Goal: Complete Application Form: Complete application form

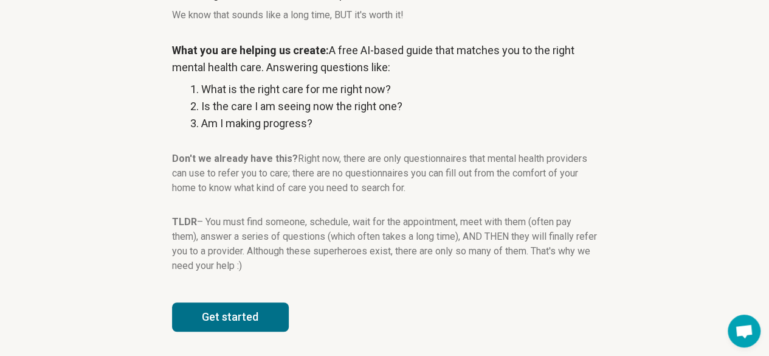
scroll to position [233, 0]
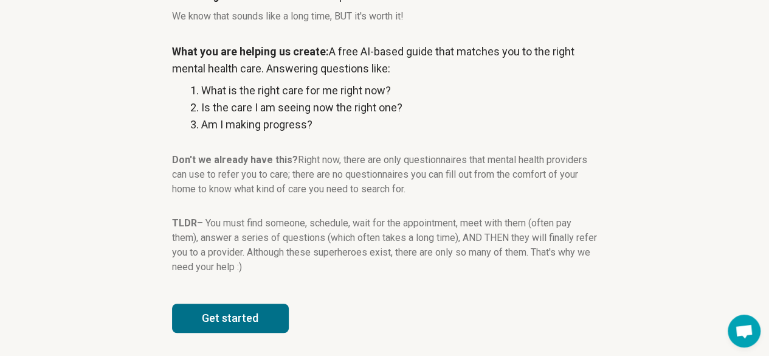
click at [237, 325] on button "Get started" at bounding box center [230, 317] width 117 height 29
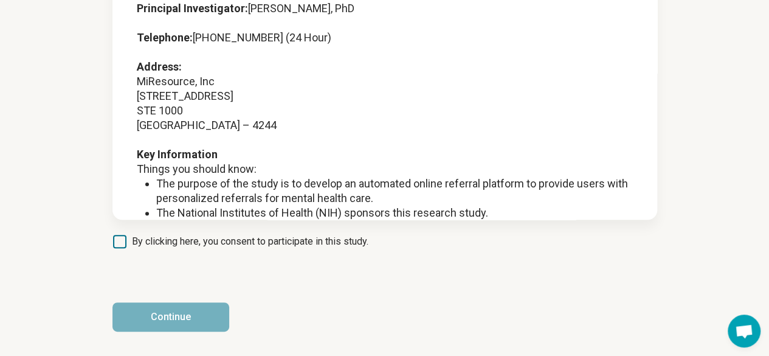
scroll to position [169, 0]
click at [119, 240] on icon at bounding box center [119, 241] width 13 height 13
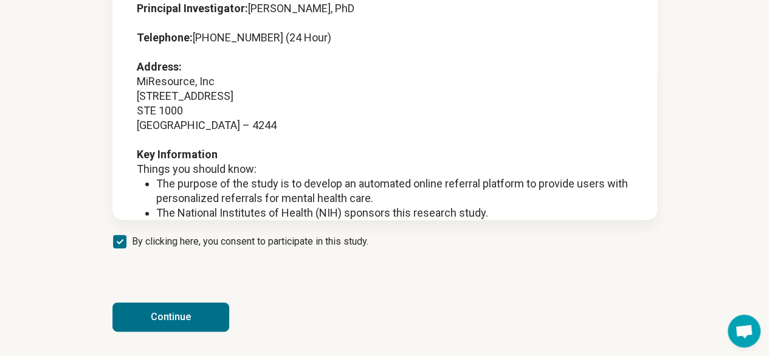
scroll to position [6, 0]
click at [168, 311] on button "Continue" at bounding box center [170, 316] width 117 height 29
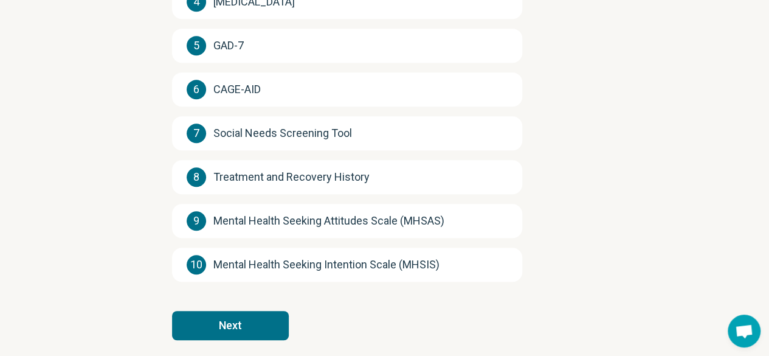
scroll to position [332, 0]
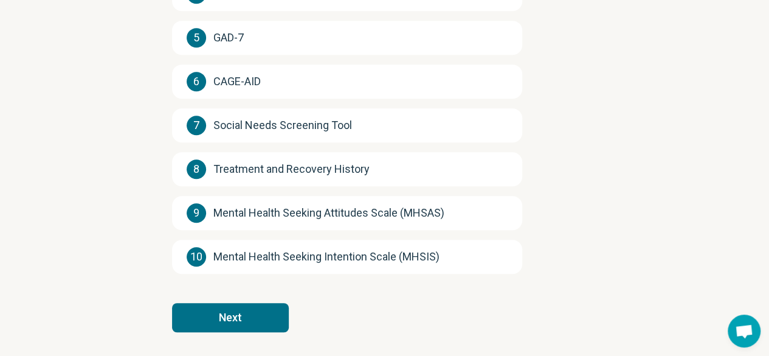
click at [254, 318] on button "Next" at bounding box center [230, 317] width 117 height 29
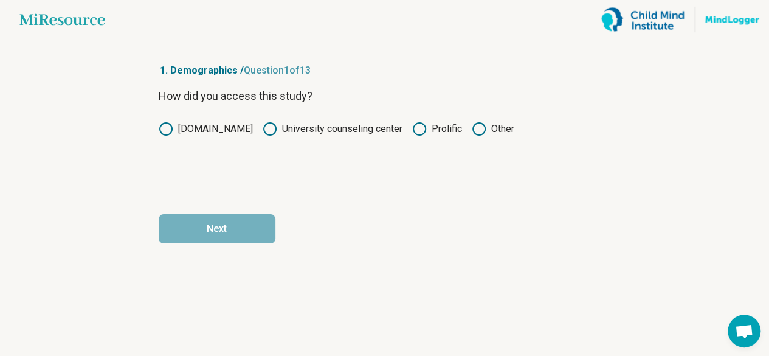
scroll to position [0, 0]
click at [421, 130] on icon at bounding box center [424, 129] width 15 height 15
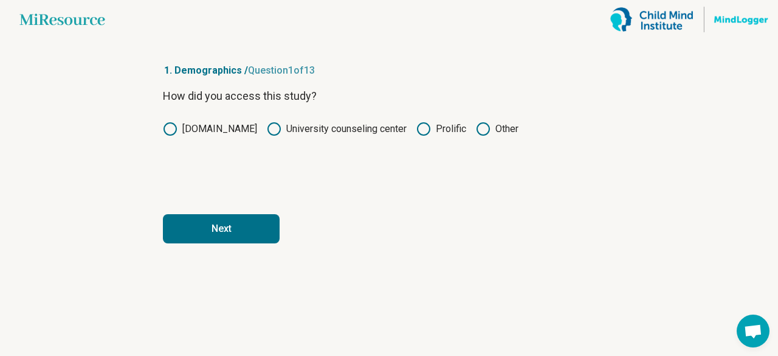
click at [236, 226] on button "Next" at bounding box center [221, 228] width 117 height 29
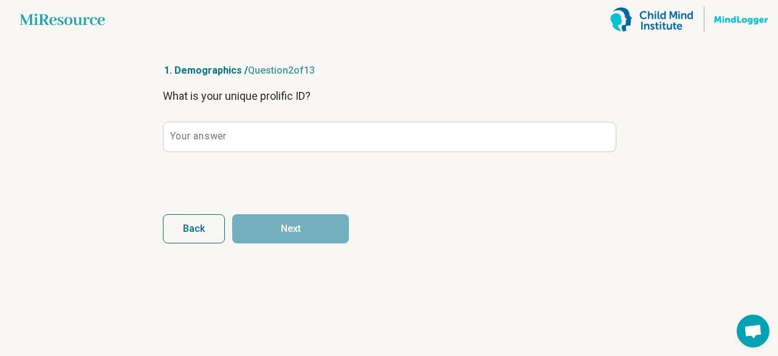
click at [222, 131] on label "Your answer" at bounding box center [198, 136] width 56 height 10
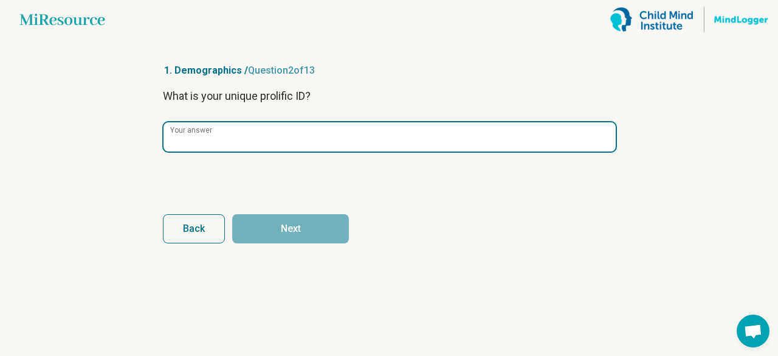
click at [222, 131] on input "Your answer" at bounding box center [390, 136] width 452 height 29
paste input "**********"
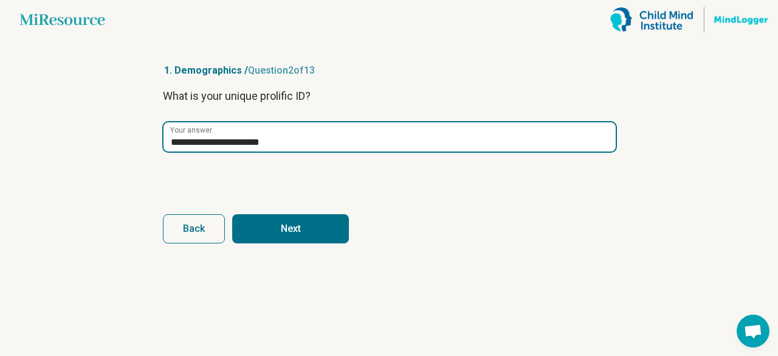
type input "**********"
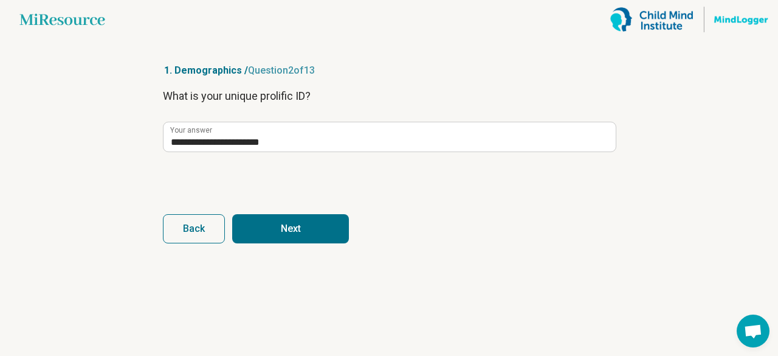
click at [274, 224] on button "Next" at bounding box center [290, 228] width 117 height 29
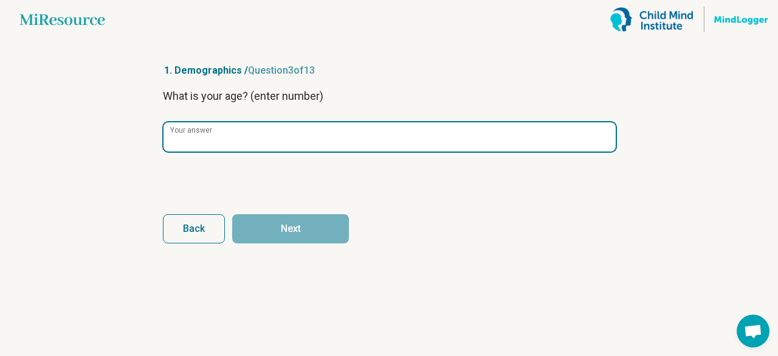
click at [233, 137] on input "Your answer" at bounding box center [390, 136] width 452 height 29
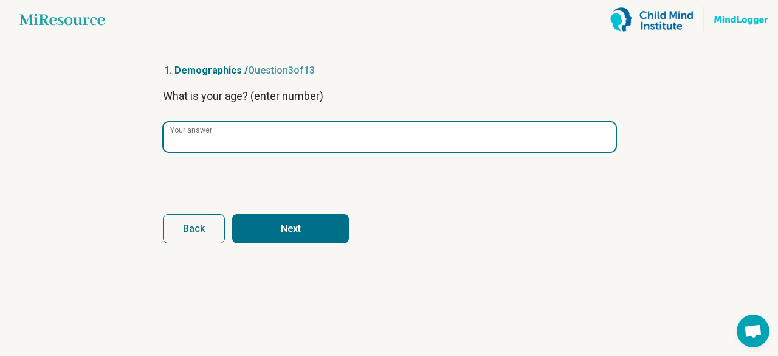
type input "**"
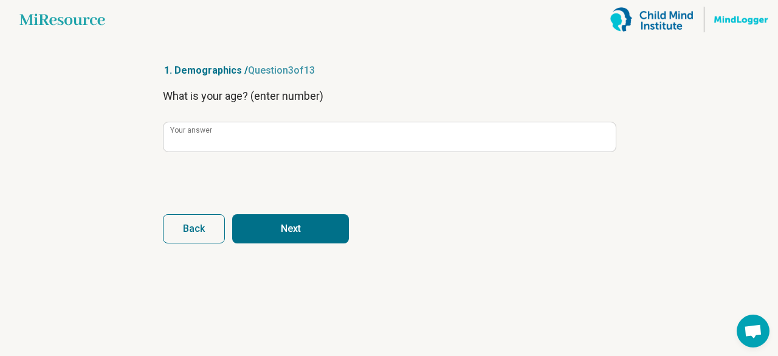
click at [258, 217] on button "Next" at bounding box center [290, 228] width 117 height 29
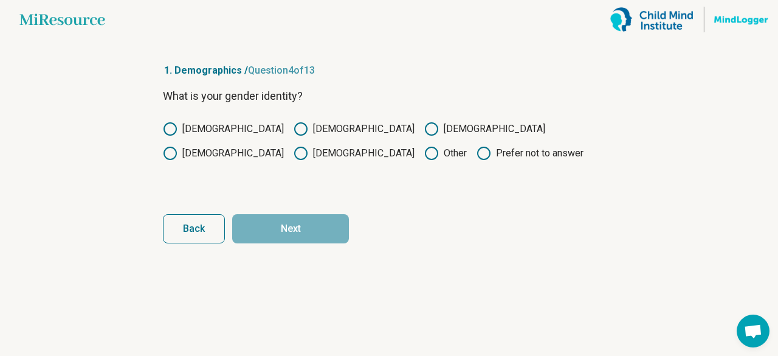
click at [295, 127] on circle at bounding box center [301, 129] width 12 height 12
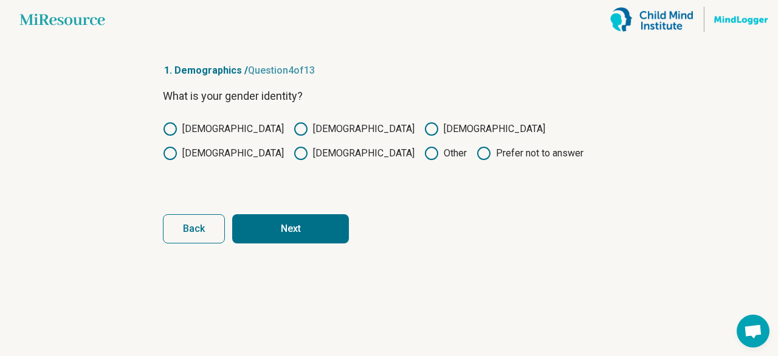
click at [283, 240] on button "Next" at bounding box center [290, 228] width 117 height 29
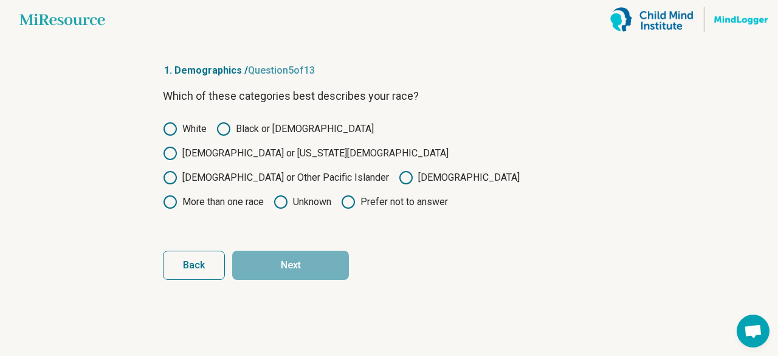
click at [399, 170] on label "Asian" at bounding box center [459, 177] width 121 height 15
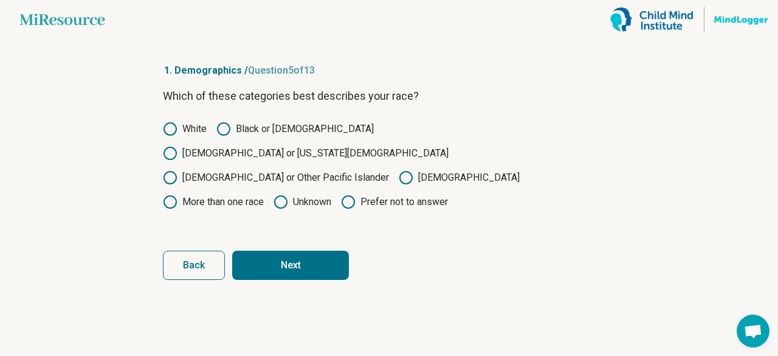
click at [282, 251] on button "Next" at bounding box center [290, 265] width 117 height 29
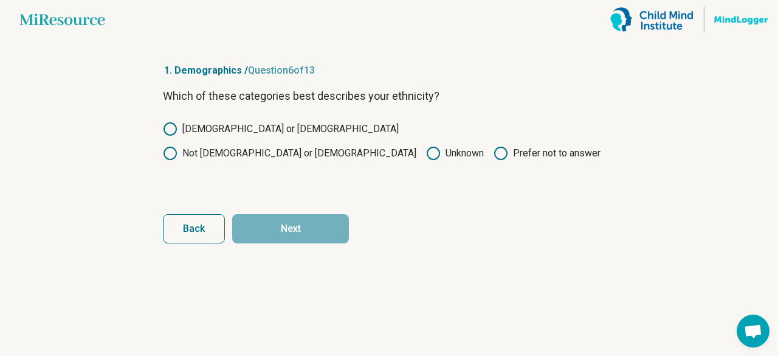
click at [285, 146] on label "Not Hispanic or Latino" at bounding box center [290, 153] width 254 height 15
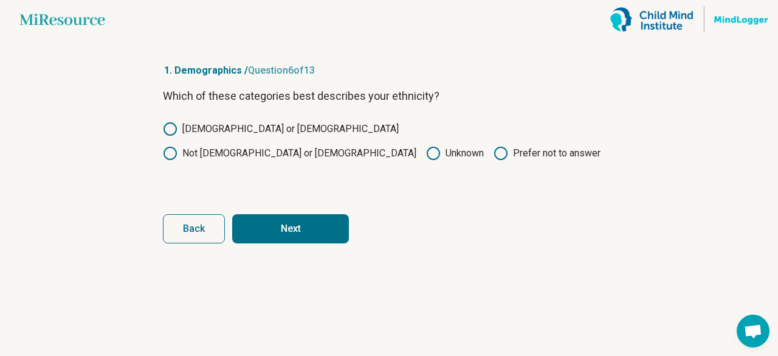
click at [292, 224] on button "Next" at bounding box center [290, 228] width 117 height 29
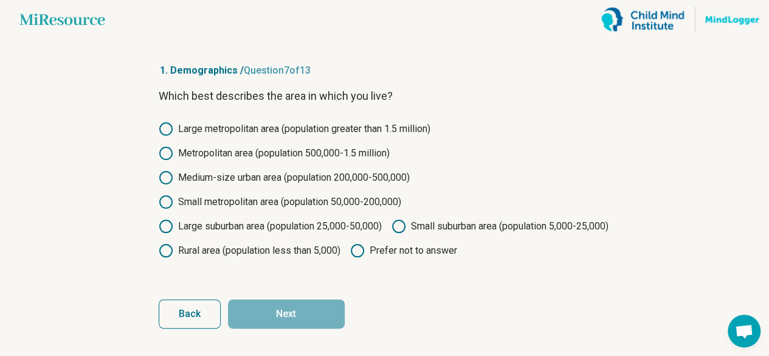
click at [161, 170] on div "Large metropolitan area (population greater than 1.5 million) Metropolitan area…" at bounding box center [385, 190] width 452 height 136
click at [164, 179] on icon at bounding box center [166, 177] width 15 height 15
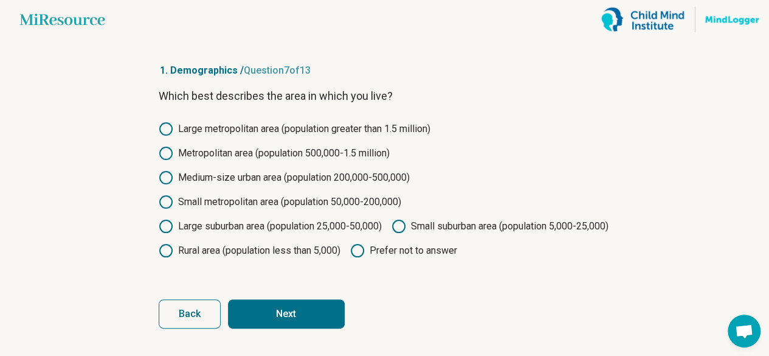
click at [308, 328] on button "Next" at bounding box center [286, 313] width 117 height 29
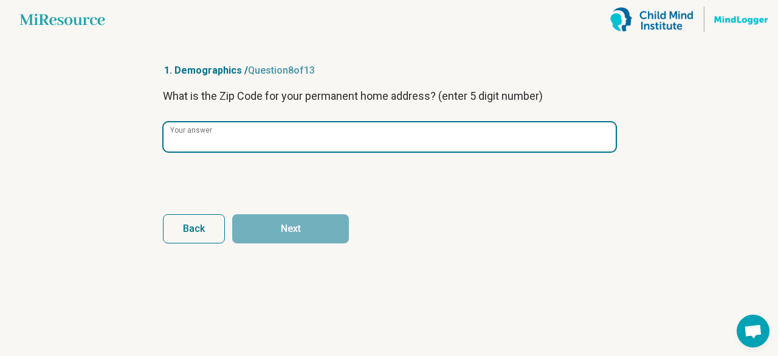
click at [263, 148] on input "Your answer" at bounding box center [390, 136] width 452 height 29
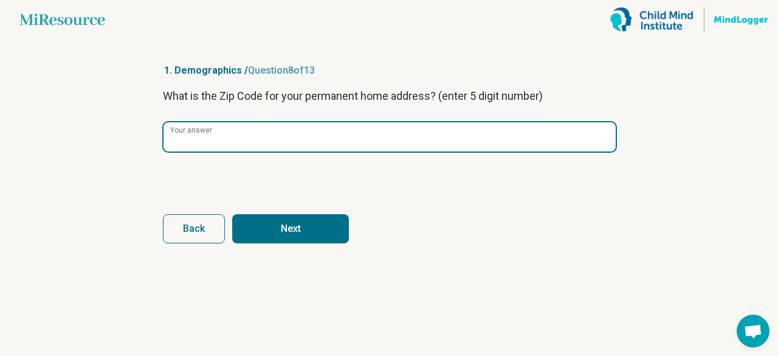
type input "*****"
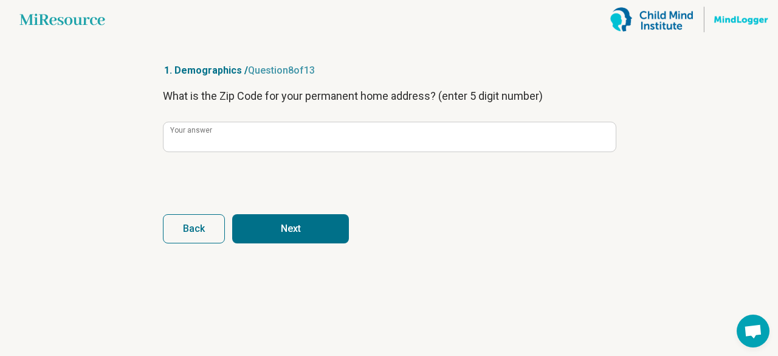
click at [265, 222] on button "Next" at bounding box center [290, 228] width 117 height 29
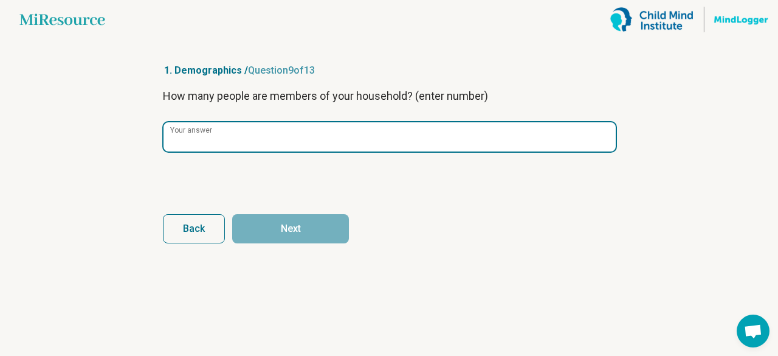
click at [241, 138] on input "Your answer" at bounding box center [390, 136] width 452 height 29
type input "*"
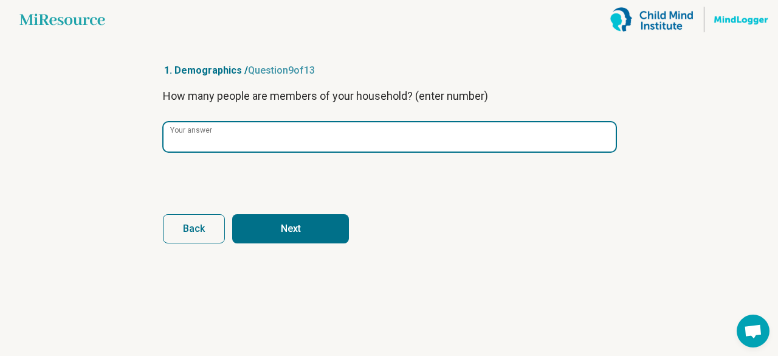
type input "*"
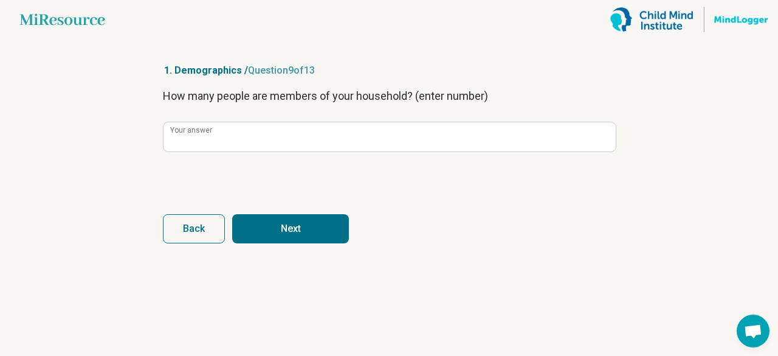
drag, startPoint x: 277, startPoint y: 210, endPoint x: 278, endPoint y: 225, distance: 15.2
click at [278, 225] on form "How many people are members of your household? (enter number) * Your answer Bac…" at bounding box center [389, 166] width 452 height 156
click at [278, 225] on button "Next" at bounding box center [290, 228] width 117 height 29
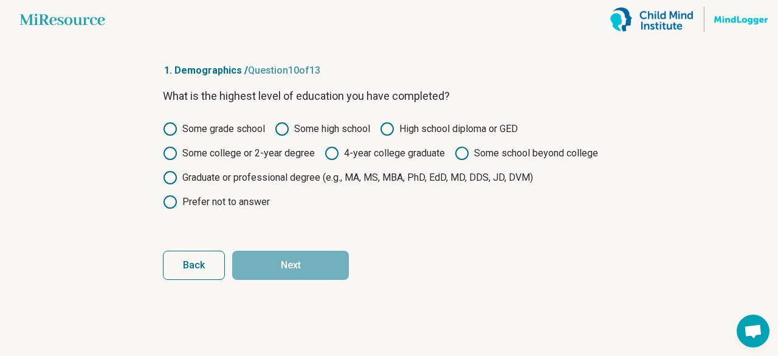
click at [327, 148] on icon at bounding box center [332, 153] width 15 height 15
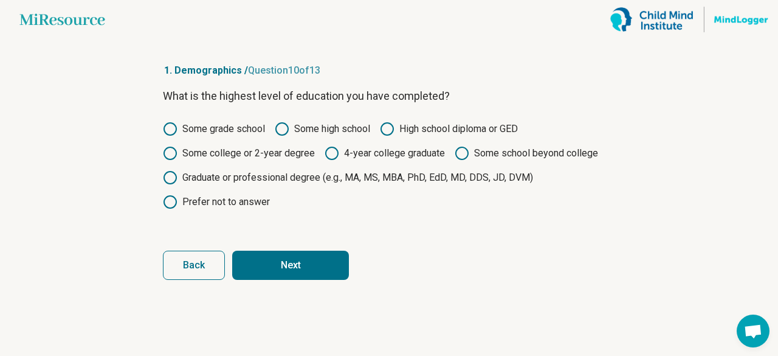
click at [302, 263] on button "Next" at bounding box center [290, 265] width 117 height 29
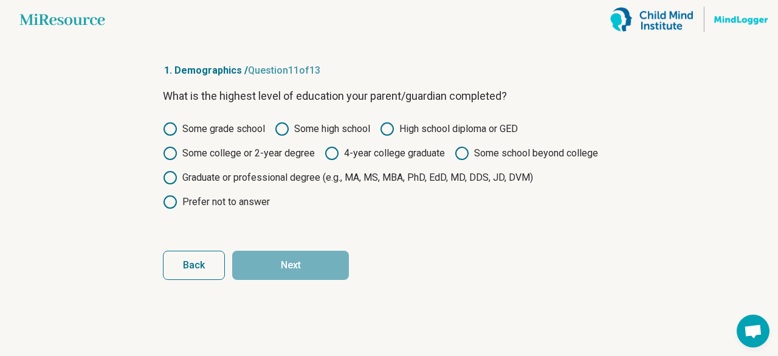
click at [164, 181] on icon at bounding box center [170, 177] width 15 height 15
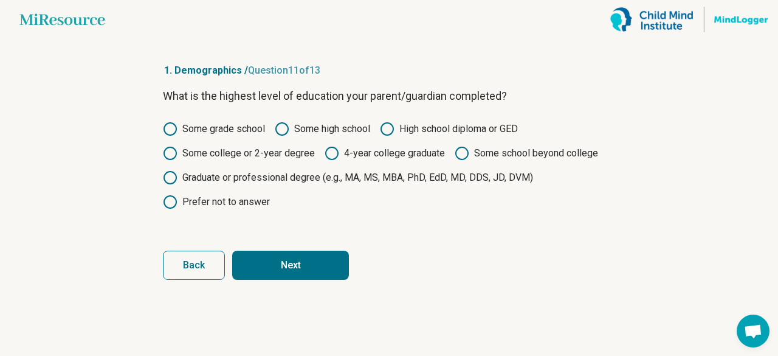
click at [286, 259] on button "Next" at bounding box center [290, 265] width 117 height 29
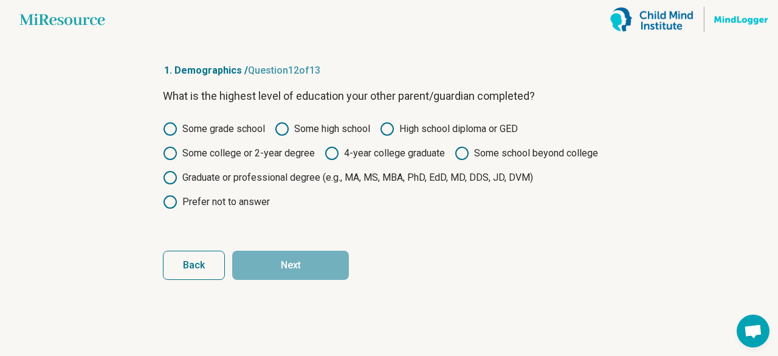
click at [168, 154] on icon at bounding box center [170, 153] width 15 height 15
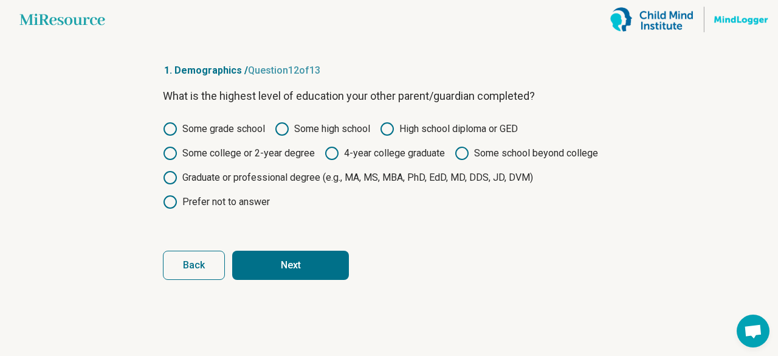
click at [287, 263] on button "Next" at bounding box center [290, 265] width 117 height 29
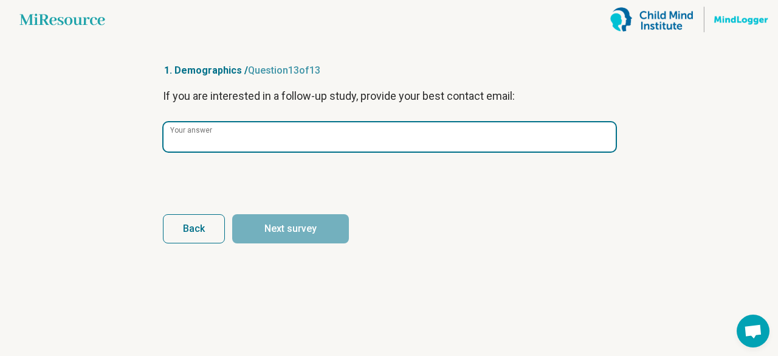
click at [225, 139] on input "Your answer" at bounding box center [390, 136] width 452 height 29
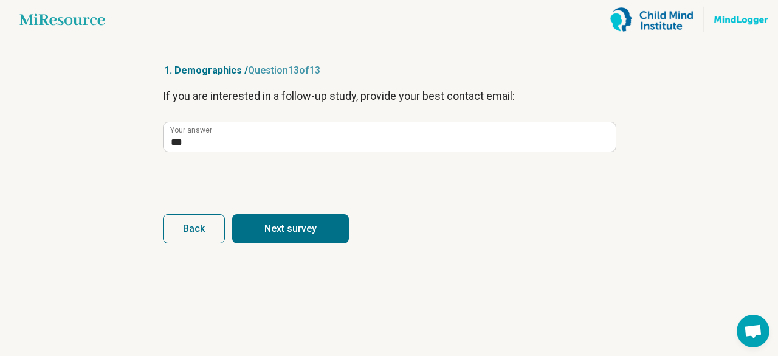
click at [271, 229] on button "Next survey" at bounding box center [290, 228] width 117 height 29
type input "***"
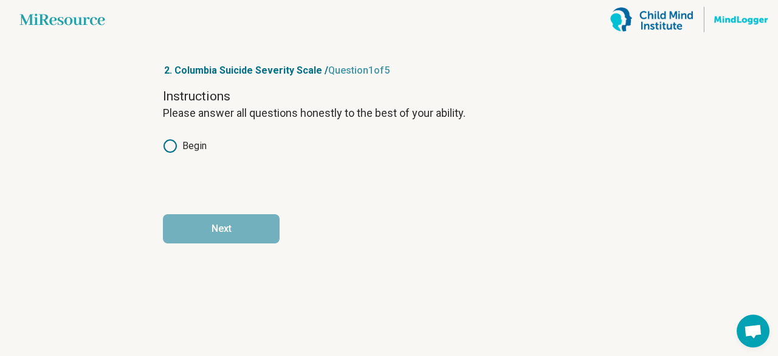
click at [171, 147] on icon at bounding box center [170, 146] width 15 height 15
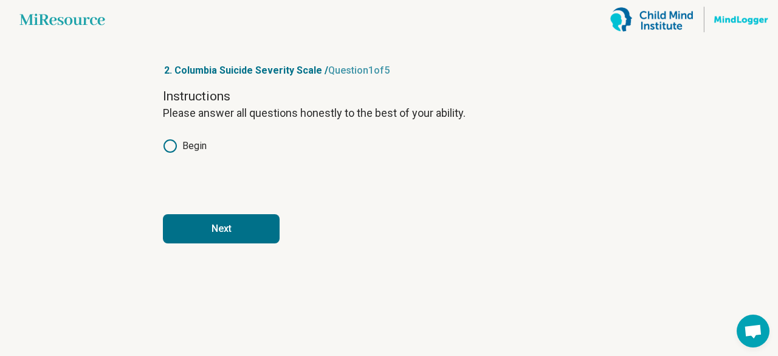
click at [229, 238] on button "Next" at bounding box center [221, 228] width 117 height 29
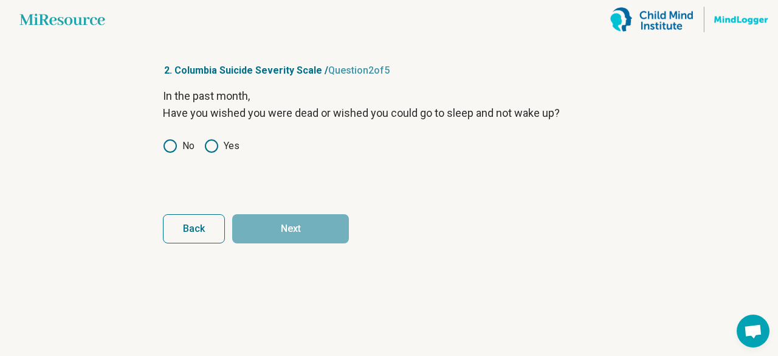
click at [164, 148] on circle at bounding box center [170, 146] width 12 height 12
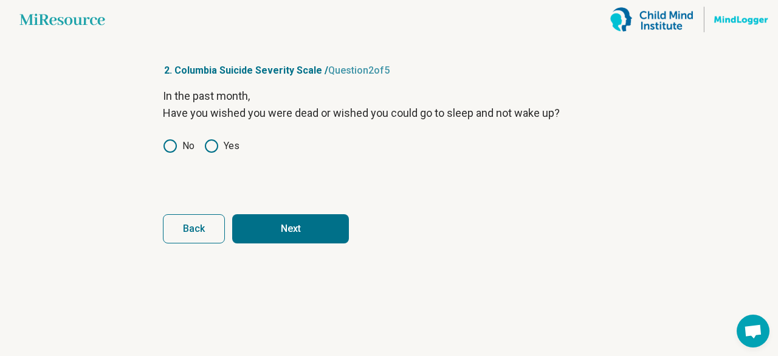
click at [285, 221] on button "Next" at bounding box center [290, 228] width 117 height 29
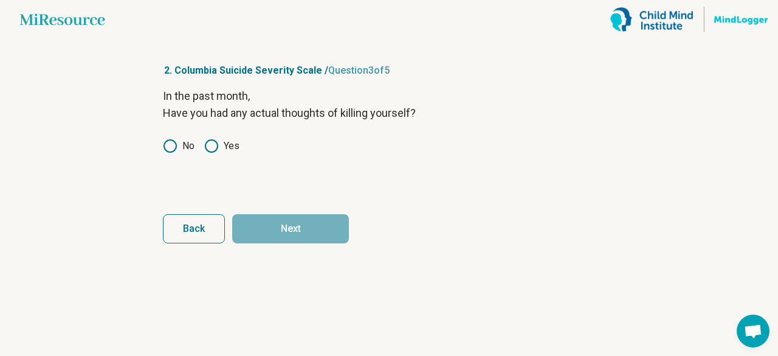
click at [174, 145] on icon at bounding box center [170, 146] width 15 height 15
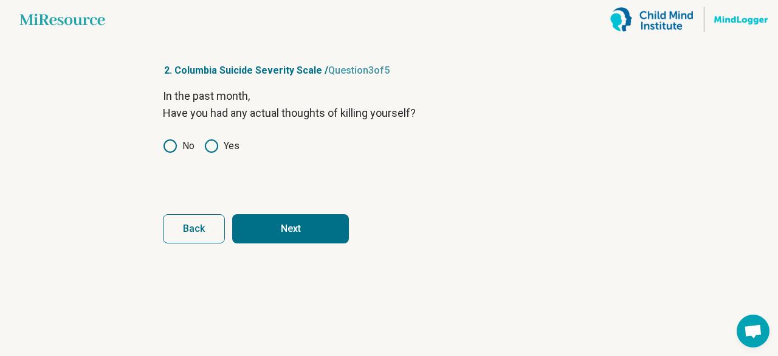
click at [271, 229] on button "Next" at bounding box center [290, 228] width 117 height 29
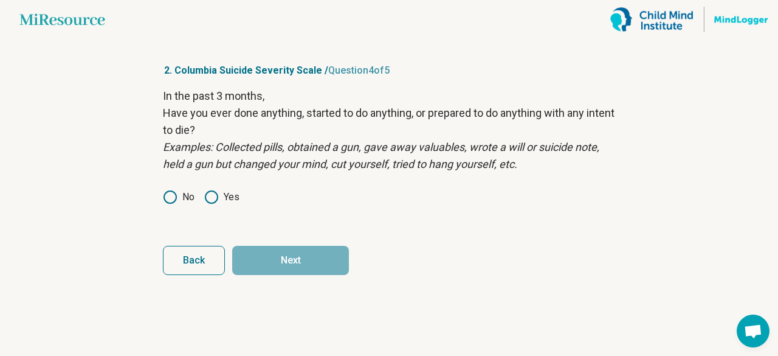
click at [167, 198] on icon at bounding box center [170, 197] width 15 height 15
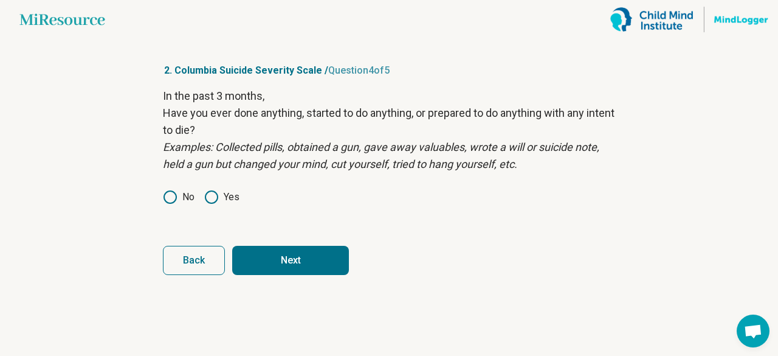
click at [282, 268] on button "Next" at bounding box center [290, 260] width 117 height 29
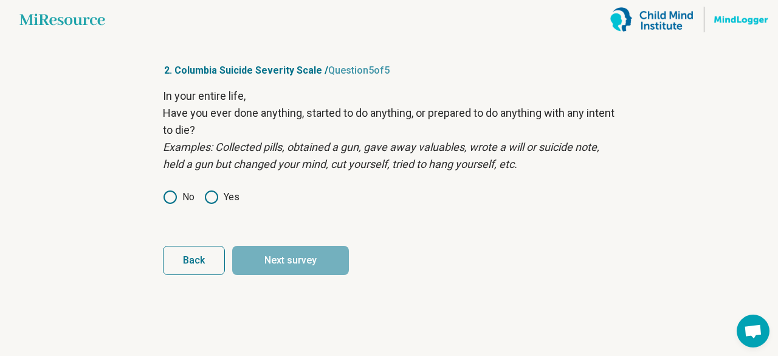
click at [170, 198] on icon at bounding box center [170, 197] width 15 height 15
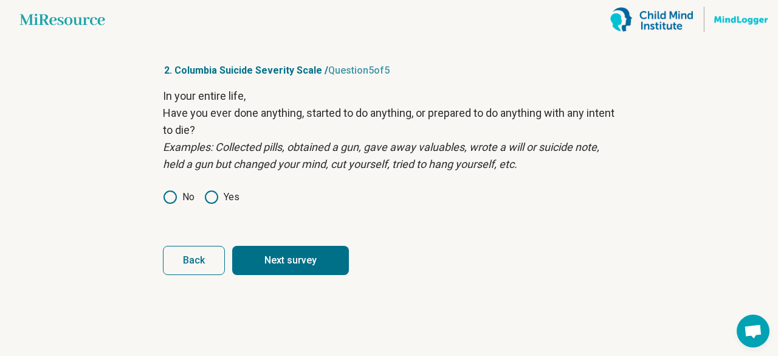
click at [269, 257] on button "Next survey" at bounding box center [290, 260] width 117 height 29
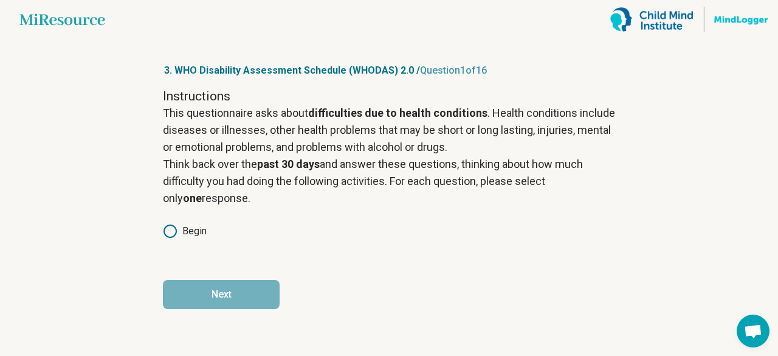
click at [170, 227] on icon at bounding box center [170, 231] width 15 height 15
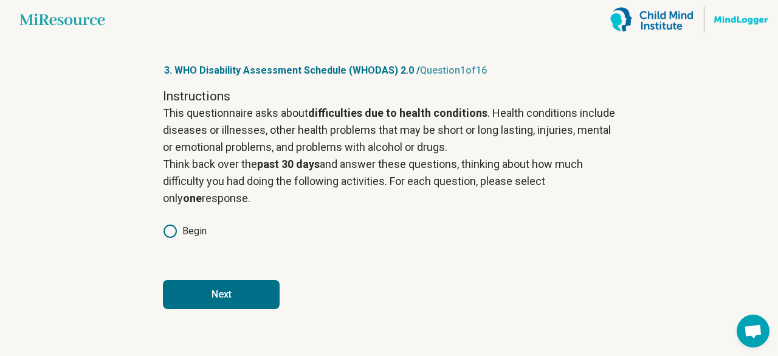
click at [262, 295] on button "Next" at bounding box center [221, 294] width 117 height 29
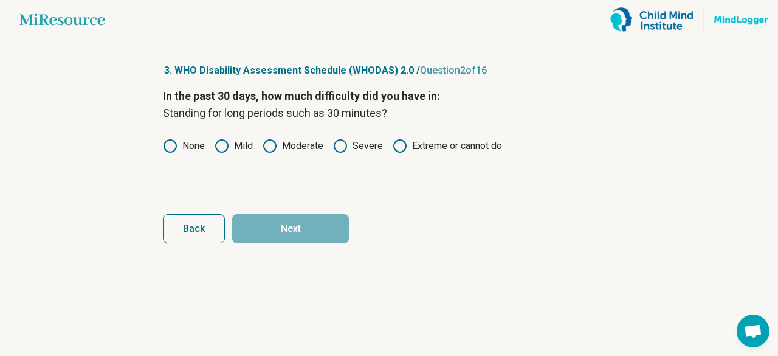
click at [178, 142] on label "None" at bounding box center [184, 146] width 42 height 15
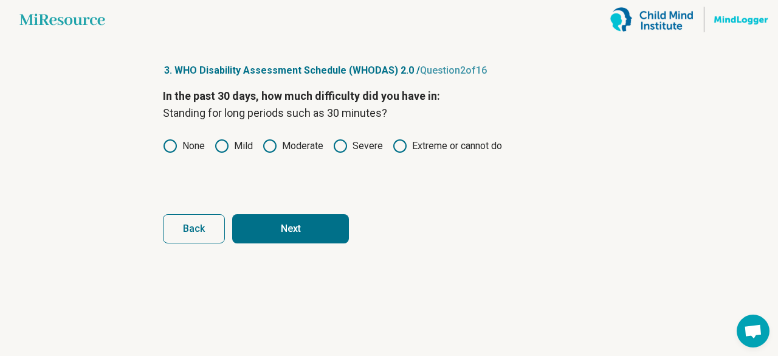
click at [274, 222] on button "Next" at bounding box center [290, 228] width 117 height 29
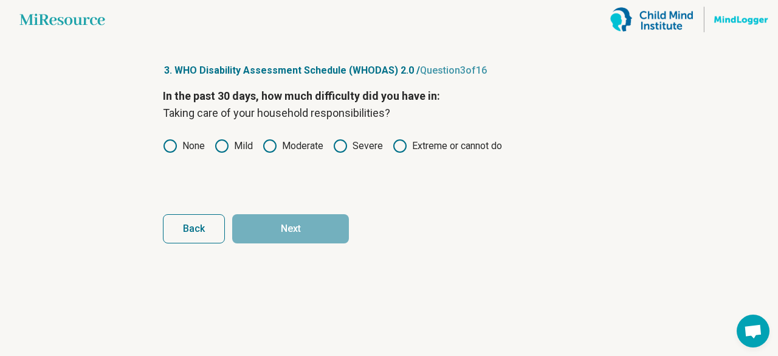
click at [172, 150] on icon at bounding box center [170, 146] width 15 height 15
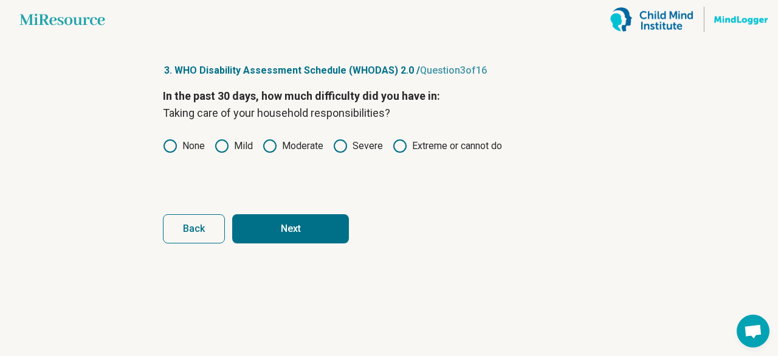
click at [269, 216] on button "Next" at bounding box center [290, 228] width 117 height 29
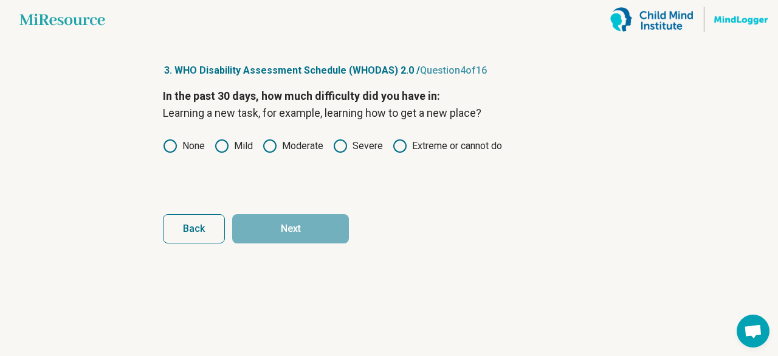
click at [168, 143] on icon at bounding box center [170, 146] width 15 height 15
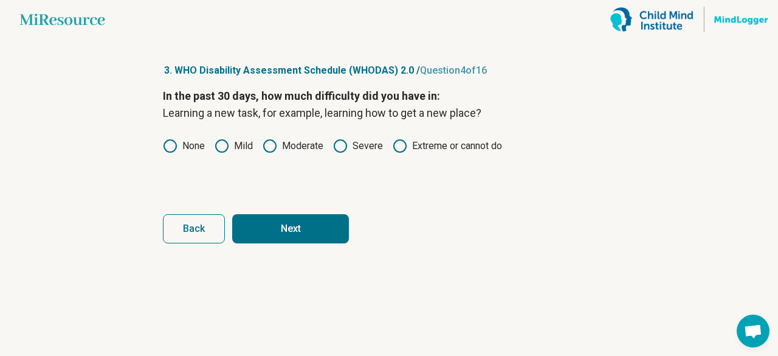
click at [227, 142] on circle at bounding box center [222, 146] width 12 height 12
click at [260, 222] on button "Next" at bounding box center [290, 228] width 117 height 29
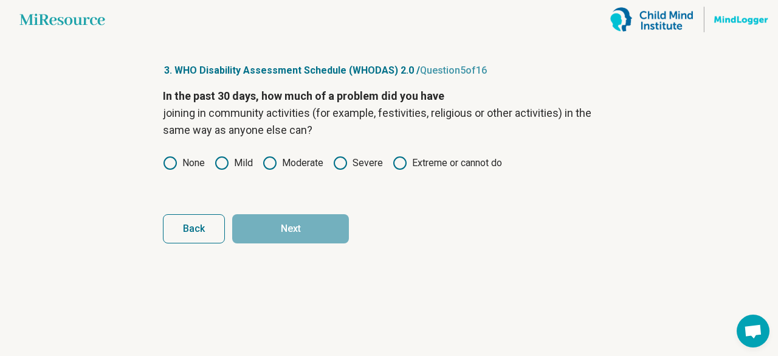
click at [170, 158] on icon at bounding box center [170, 163] width 15 height 15
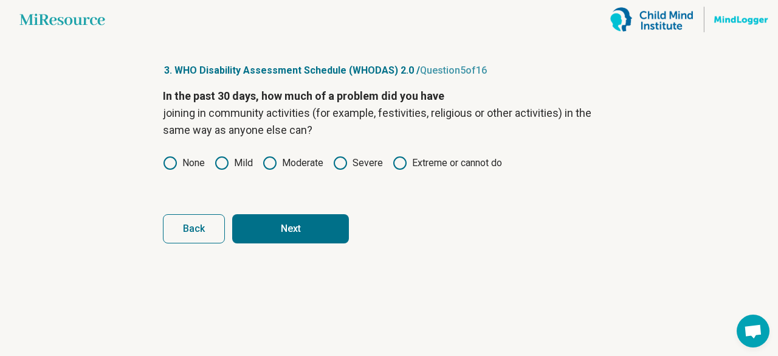
click at [285, 222] on button "Next" at bounding box center [290, 228] width 117 height 29
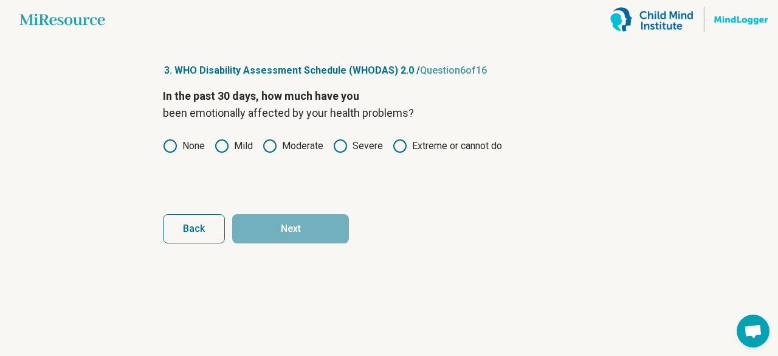
click at [180, 151] on label "None" at bounding box center [184, 146] width 42 height 15
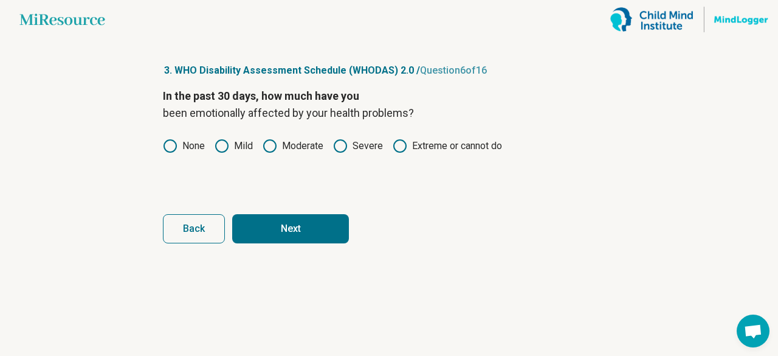
click at [259, 226] on button "Next" at bounding box center [290, 228] width 117 height 29
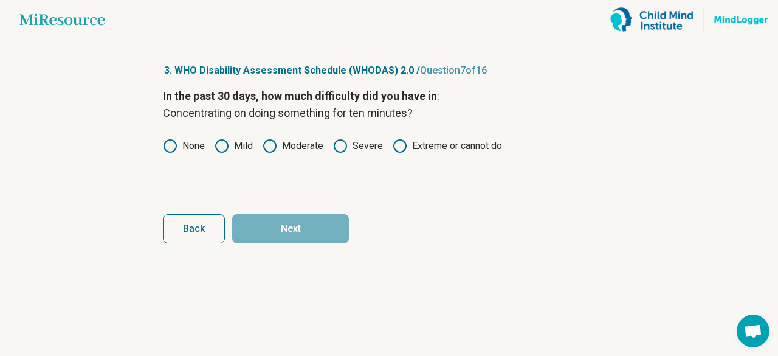
click at [164, 147] on circle at bounding box center [170, 146] width 12 height 12
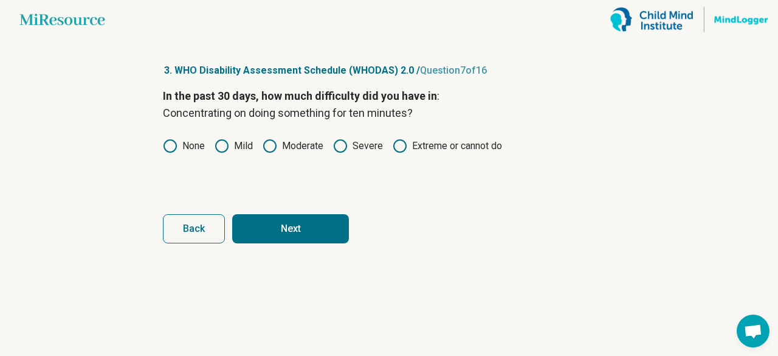
click at [224, 142] on icon at bounding box center [222, 146] width 15 height 15
click at [267, 228] on button "Next" at bounding box center [290, 228] width 117 height 29
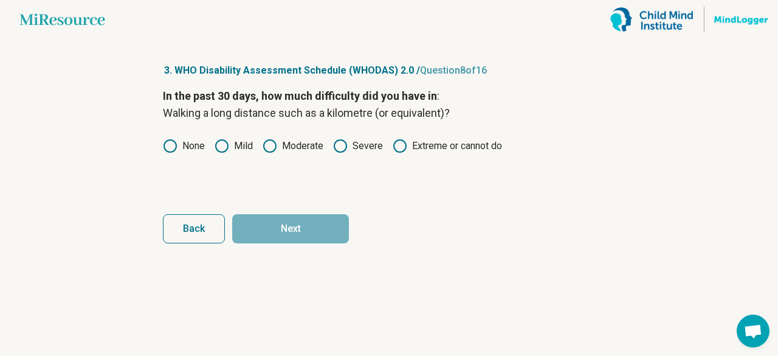
click at [161, 143] on article "3. WHO Disability Assessment Schedule (WHODAS) 2.0 / Question 8 of 16 In the pa…" at bounding box center [388, 197] width 491 height 317
click at [220, 153] on icon at bounding box center [222, 146] width 15 height 15
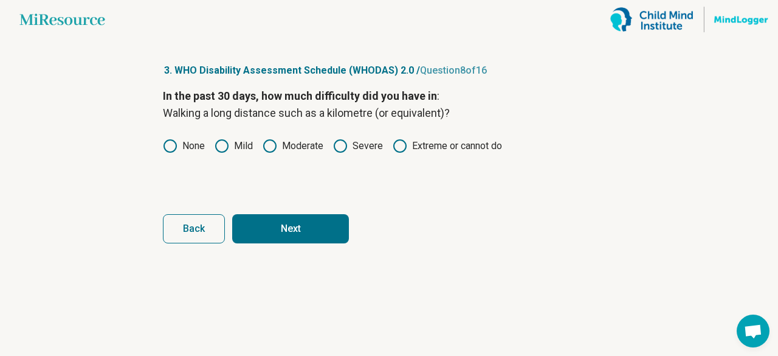
click at [270, 232] on button "Next" at bounding box center [290, 228] width 117 height 29
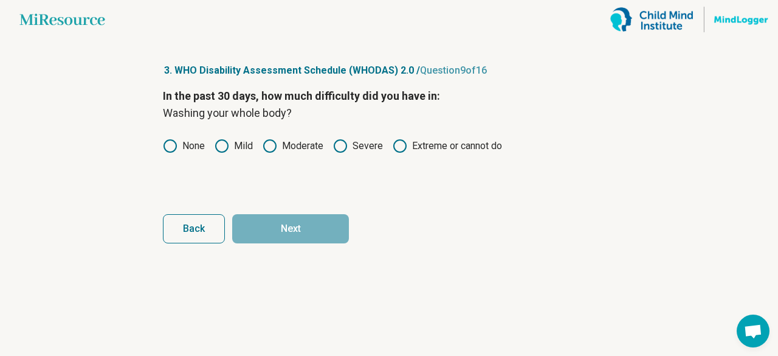
click at [168, 145] on icon at bounding box center [170, 146] width 15 height 15
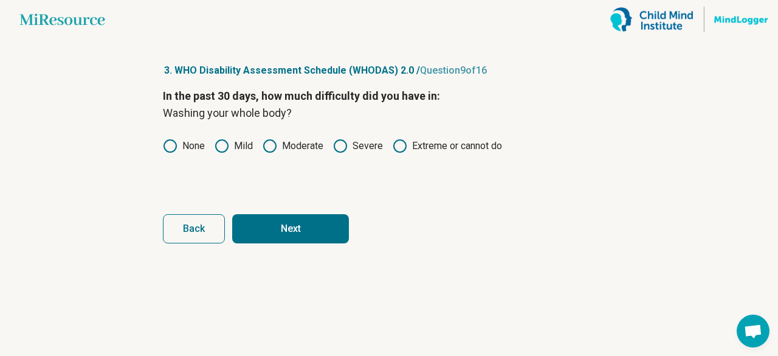
click at [267, 230] on button "Next" at bounding box center [290, 228] width 117 height 29
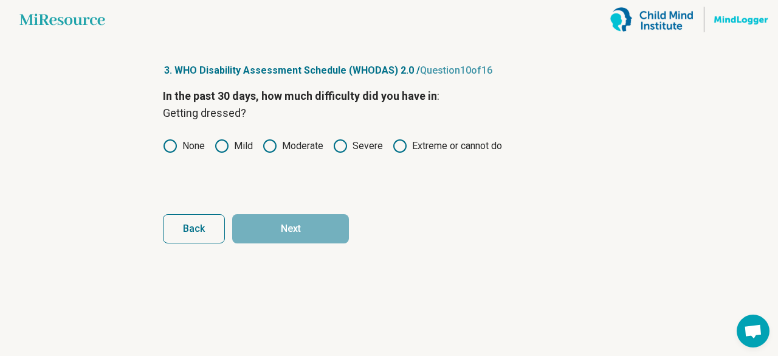
click at [168, 150] on icon at bounding box center [170, 146] width 15 height 15
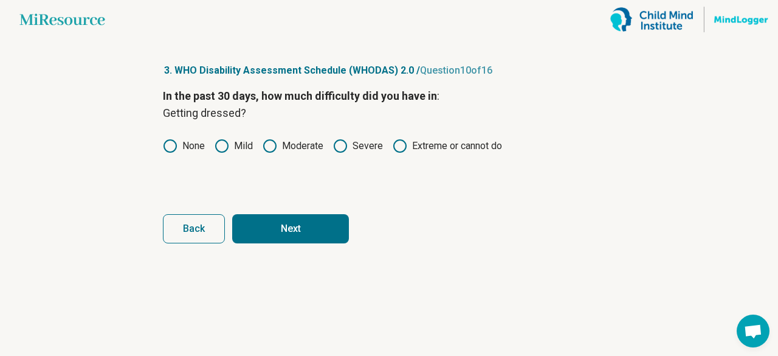
click at [254, 226] on button "Next" at bounding box center [290, 228] width 117 height 29
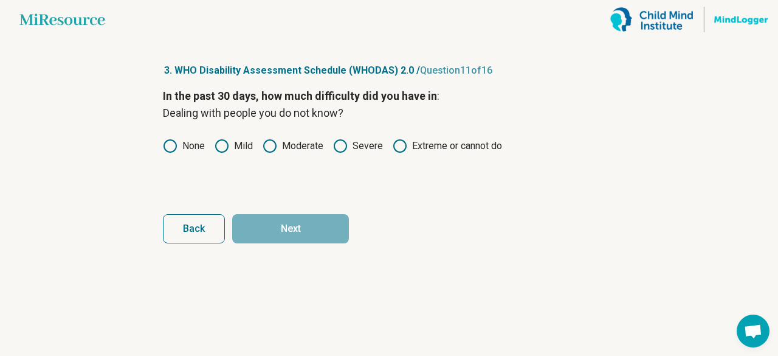
click at [171, 143] on icon at bounding box center [170, 146] width 15 height 15
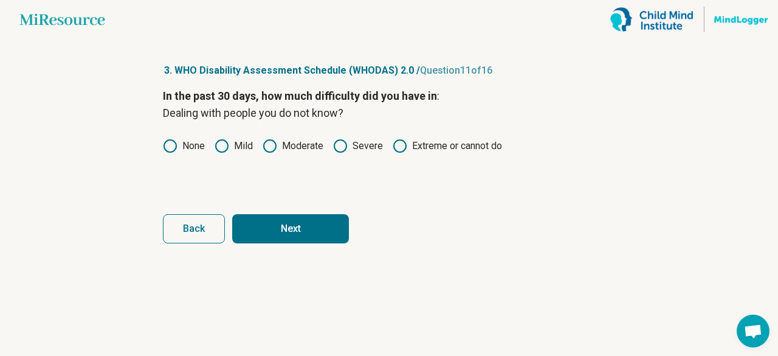
click at [216, 148] on circle at bounding box center [222, 146] width 12 height 12
click at [283, 229] on button "Next" at bounding box center [290, 228] width 117 height 29
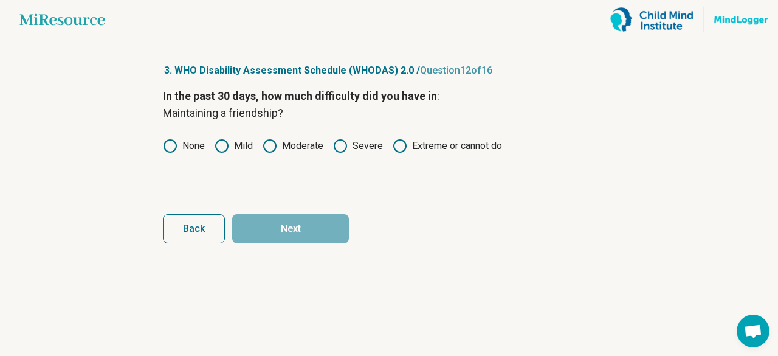
click at [171, 141] on icon at bounding box center [170, 146] width 15 height 15
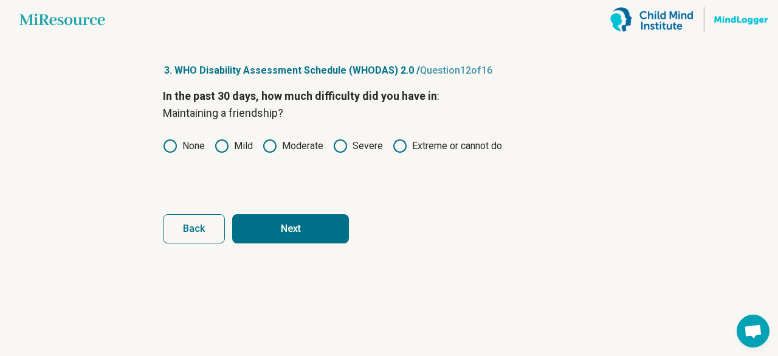
click at [281, 225] on button "Next" at bounding box center [290, 228] width 117 height 29
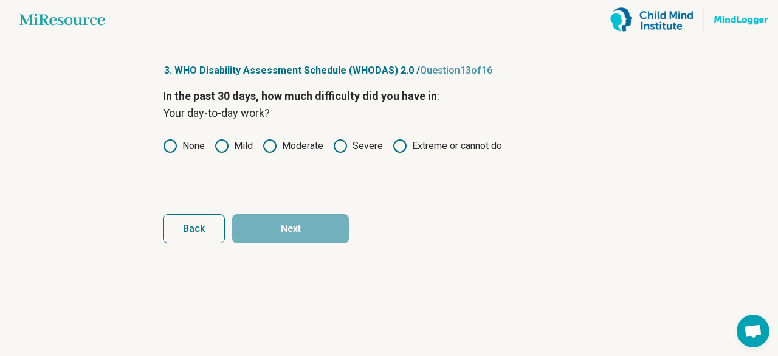
click at [165, 143] on circle at bounding box center [170, 146] width 12 height 12
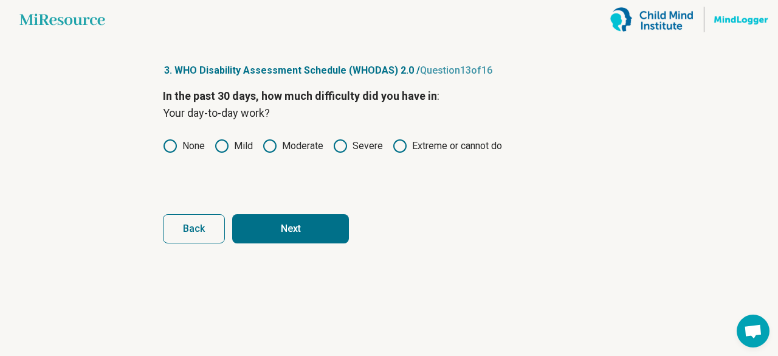
click at [259, 221] on button "Next" at bounding box center [290, 228] width 117 height 29
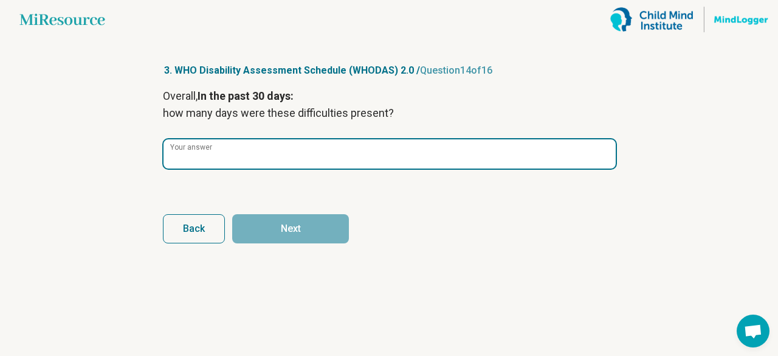
click at [249, 167] on input "Your answer" at bounding box center [390, 153] width 452 height 29
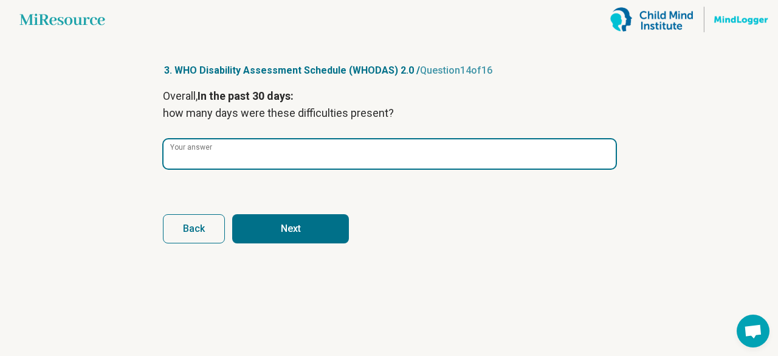
type input "*"
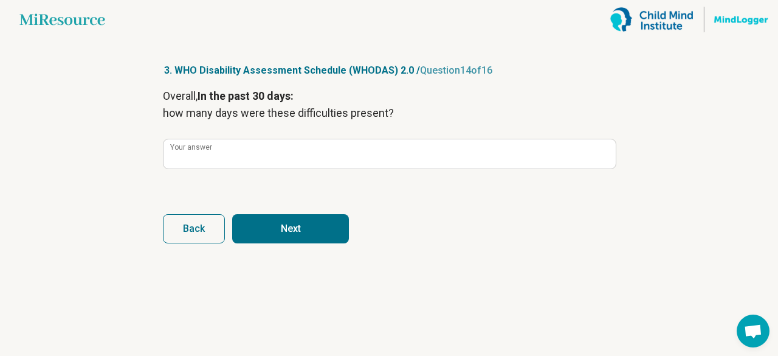
click at [271, 230] on button "Next" at bounding box center [290, 228] width 117 height 29
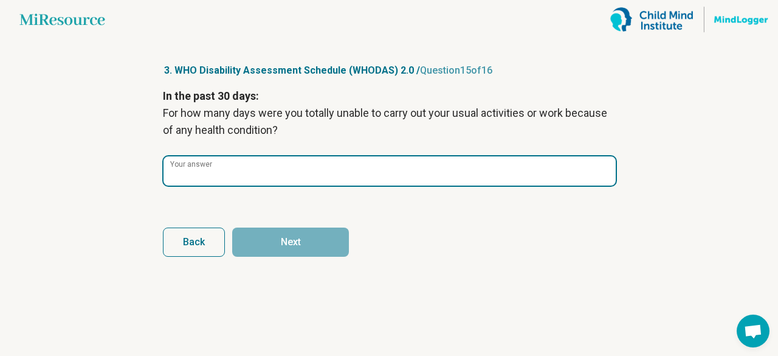
click at [243, 168] on input "Your answer" at bounding box center [390, 170] width 452 height 29
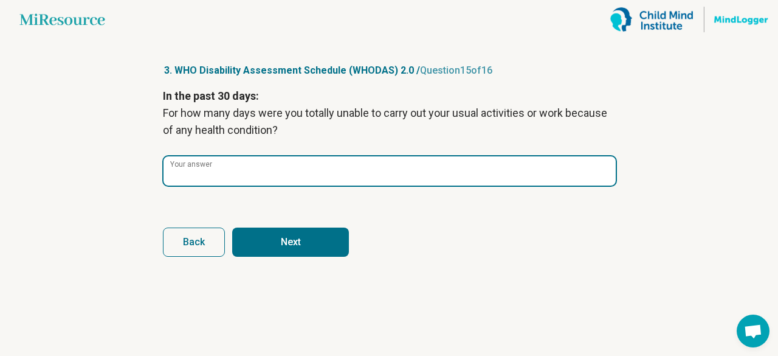
type input "*"
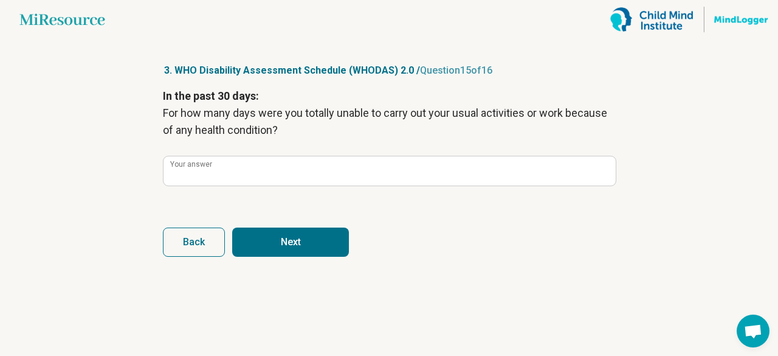
click at [274, 247] on button "Next" at bounding box center [290, 241] width 117 height 29
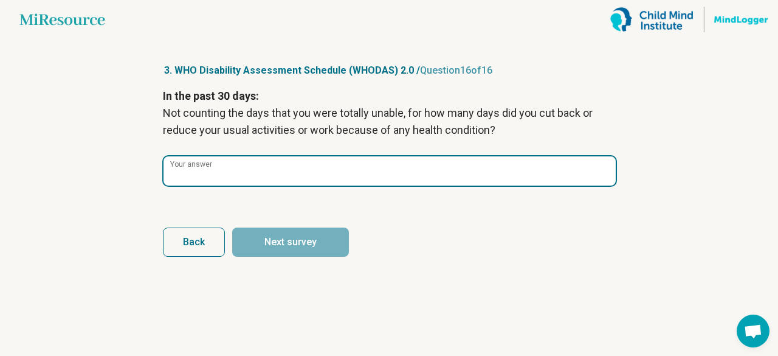
click at [230, 166] on input "Your answer" at bounding box center [390, 170] width 452 height 29
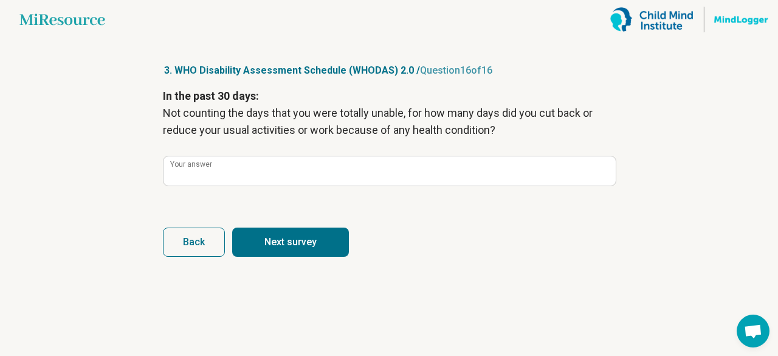
click at [281, 234] on button "Next survey" at bounding box center [290, 241] width 117 height 29
type input "*"
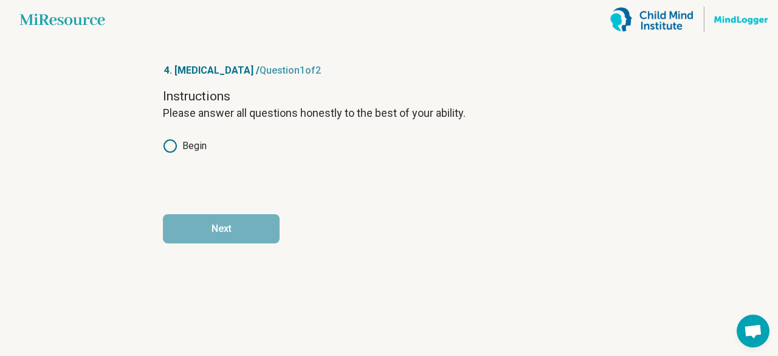
click at [170, 147] on icon at bounding box center [170, 146] width 15 height 15
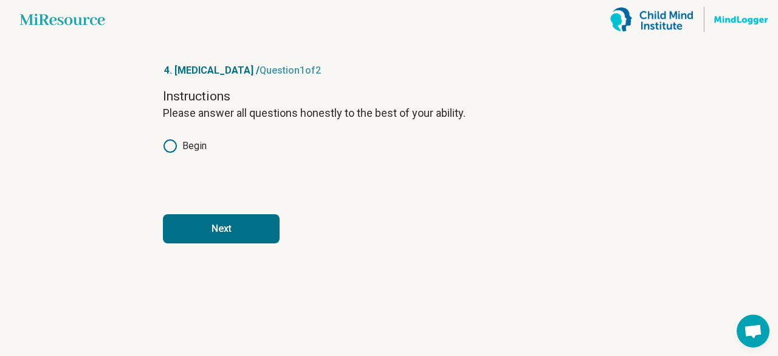
click at [247, 237] on button "Next" at bounding box center [221, 228] width 117 height 29
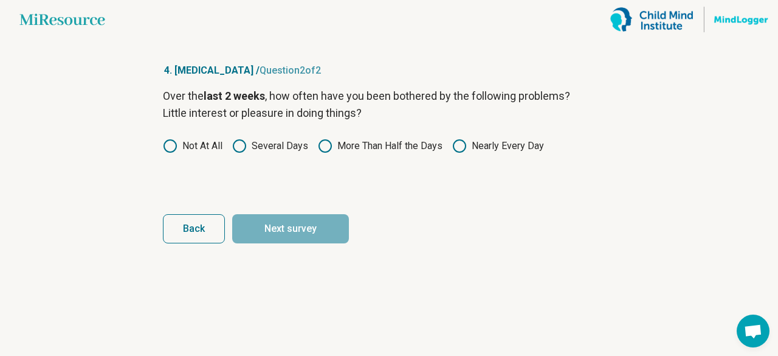
click at [167, 145] on icon at bounding box center [170, 146] width 15 height 15
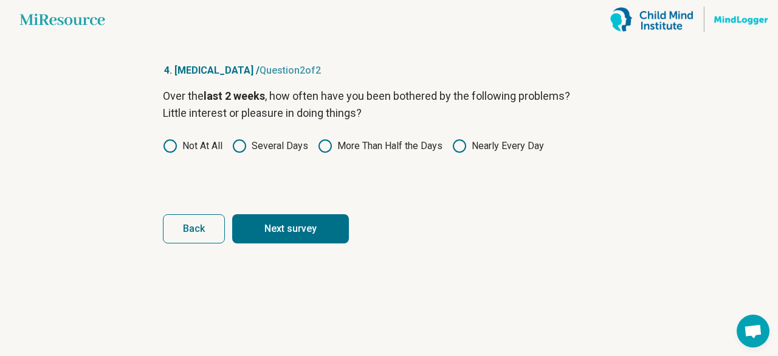
click at [270, 224] on button "Next survey" at bounding box center [290, 228] width 117 height 29
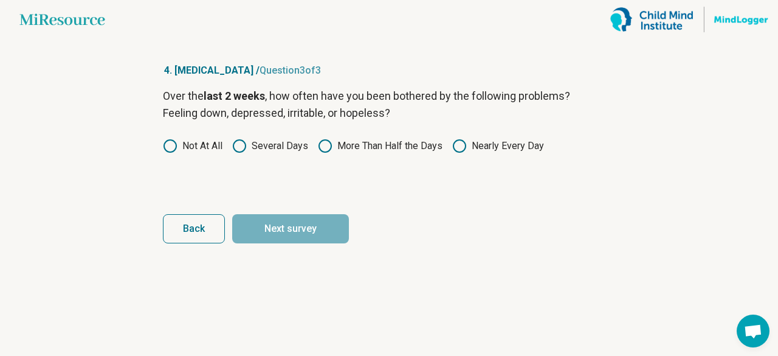
click at [173, 140] on circle at bounding box center [170, 146] width 12 height 12
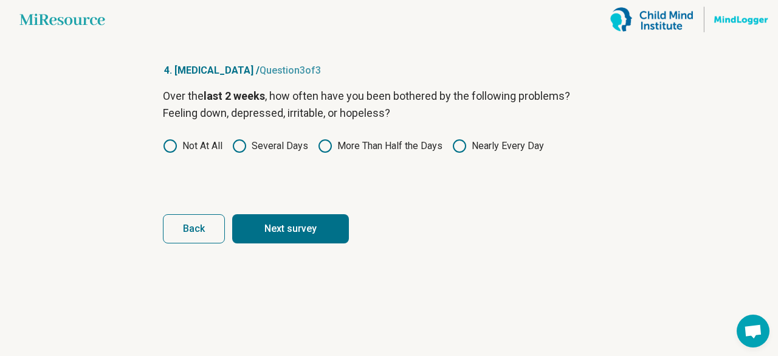
click at [264, 216] on button "Next survey" at bounding box center [290, 228] width 117 height 29
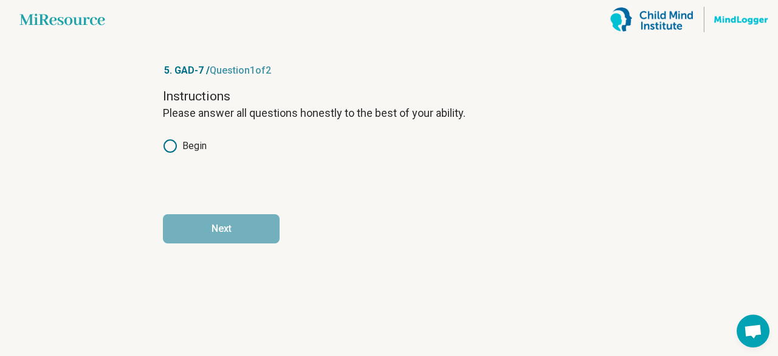
click at [173, 145] on icon at bounding box center [170, 146] width 15 height 15
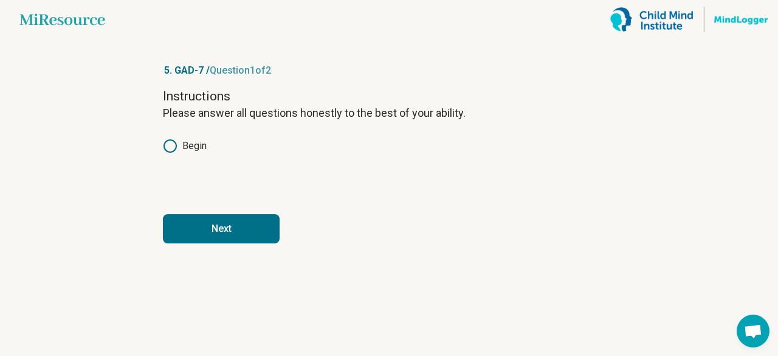
click at [238, 228] on button "Next" at bounding box center [221, 228] width 117 height 29
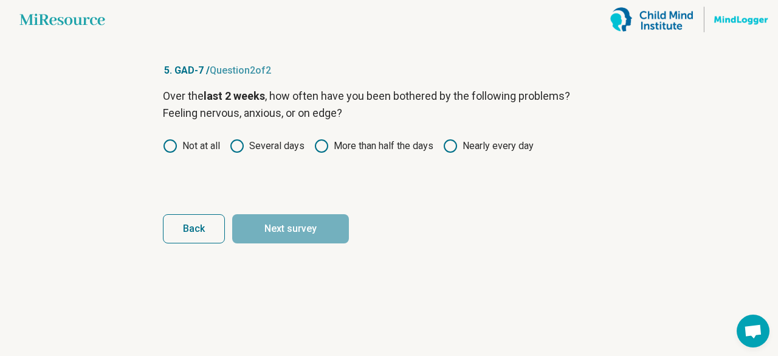
click at [227, 142] on div "Not at all Several days More than half the days Nearly every day" at bounding box center [389, 146] width 452 height 15
click at [231, 146] on icon at bounding box center [237, 146] width 15 height 15
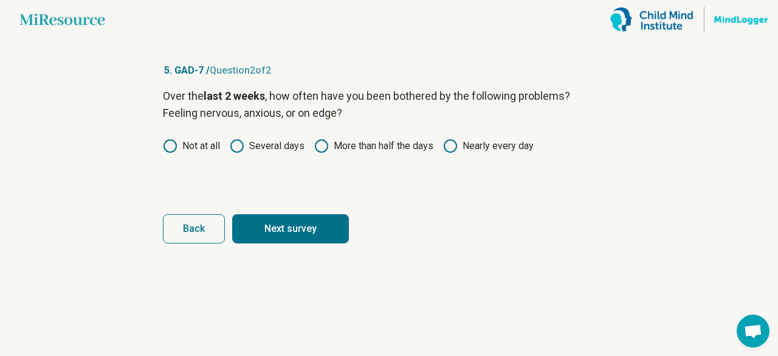
click at [293, 231] on button "Next survey" at bounding box center [290, 228] width 117 height 29
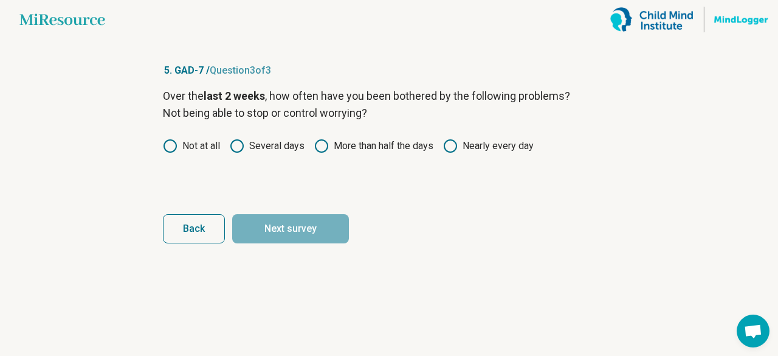
drag, startPoint x: 175, startPoint y: 149, endPoint x: 168, endPoint y: 147, distance: 6.5
click at [168, 147] on icon at bounding box center [170, 146] width 15 height 15
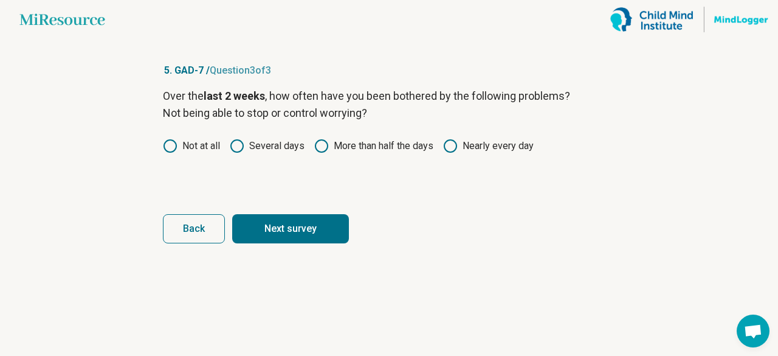
click at [168, 147] on circle at bounding box center [170, 146] width 9 height 9
click at [277, 237] on button "Next survey" at bounding box center [290, 228] width 117 height 29
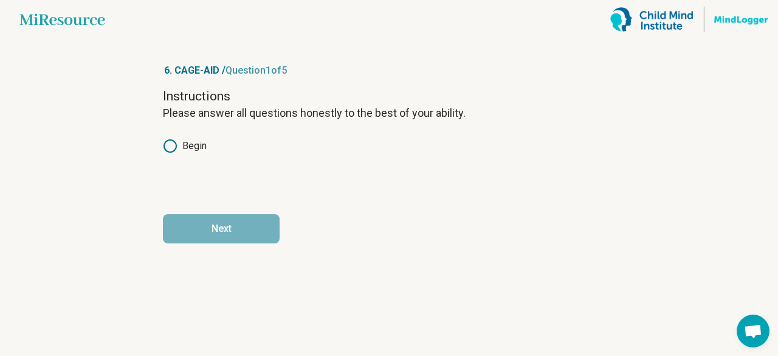
click at [171, 138] on div "Instructions Please answer all questions honestly to the best of your ability. …" at bounding box center [389, 139] width 452 height 102
click at [170, 142] on icon at bounding box center [170, 146] width 15 height 15
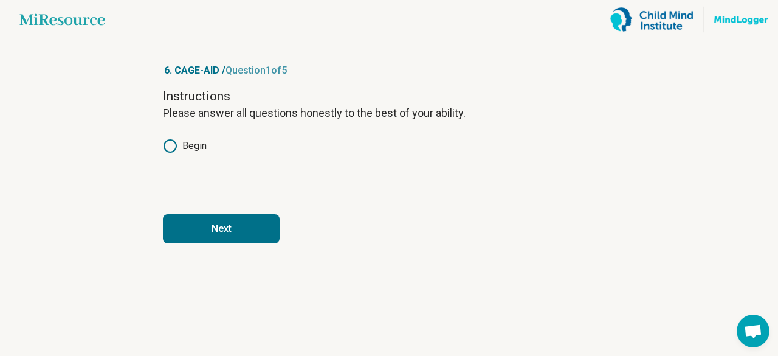
click at [218, 232] on button "Next" at bounding box center [221, 228] width 117 height 29
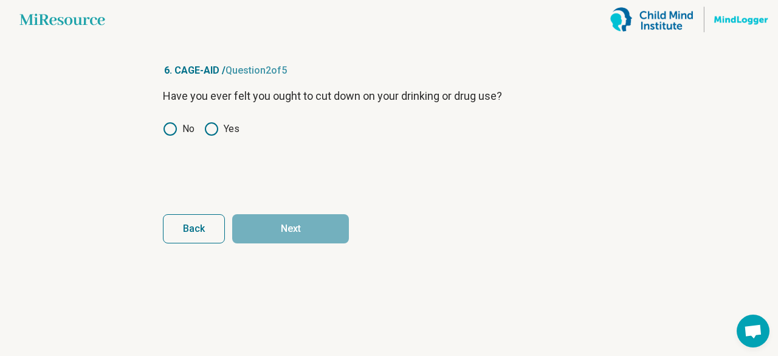
click at [167, 131] on icon at bounding box center [170, 129] width 15 height 15
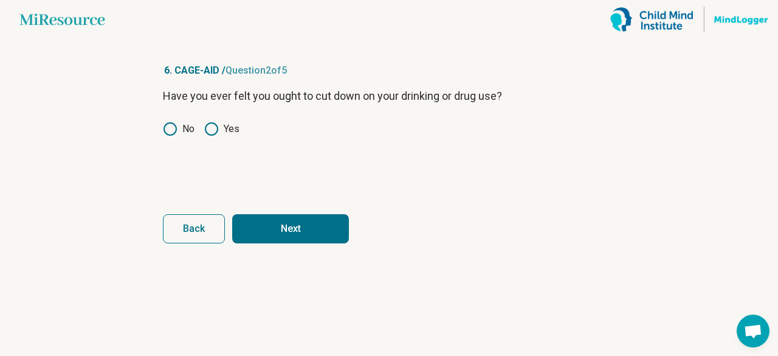
click at [275, 226] on button "Next" at bounding box center [290, 228] width 117 height 29
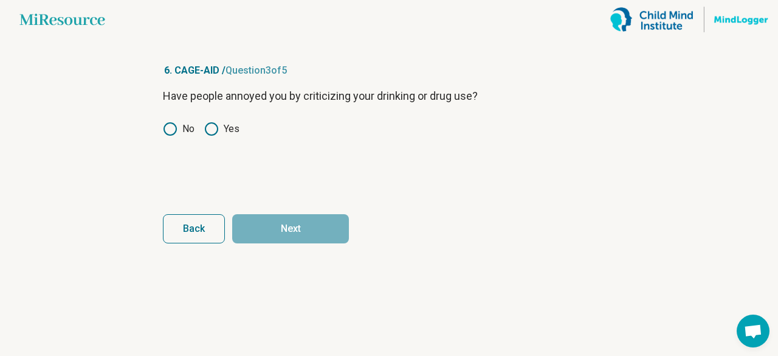
click at [171, 133] on icon at bounding box center [170, 129] width 15 height 15
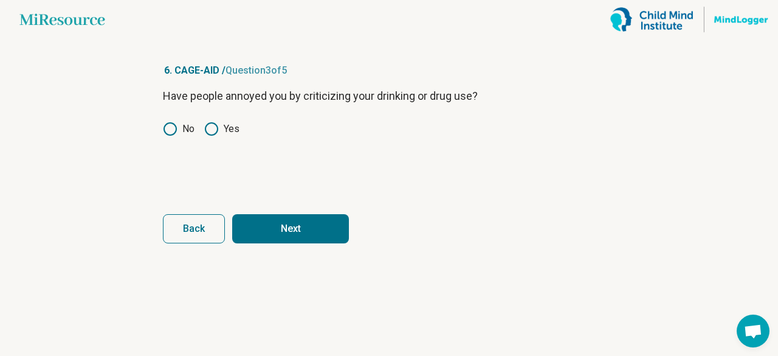
click at [282, 230] on button "Next" at bounding box center [290, 228] width 117 height 29
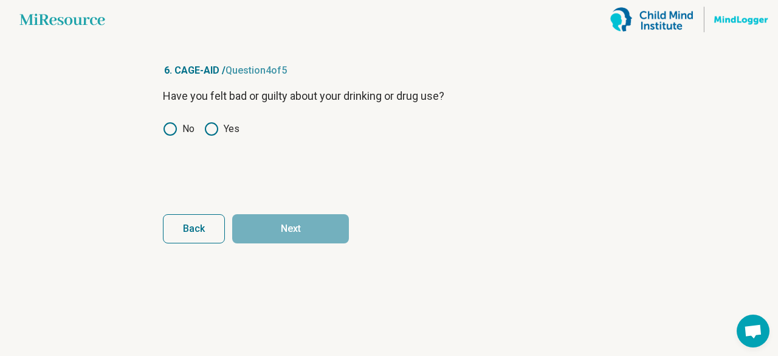
click at [168, 127] on icon at bounding box center [170, 129] width 15 height 15
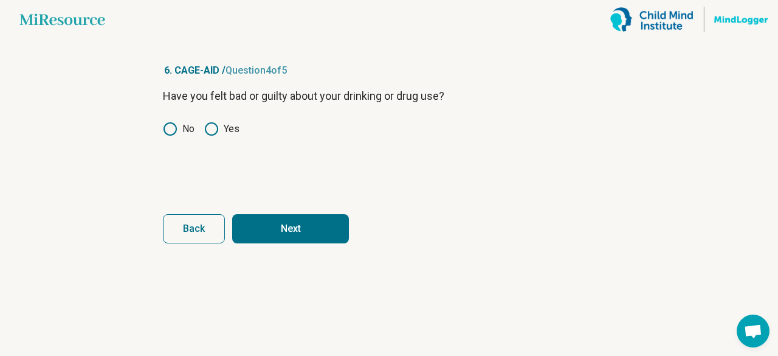
click at [269, 220] on button "Next" at bounding box center [290, 228] width 117 height 29
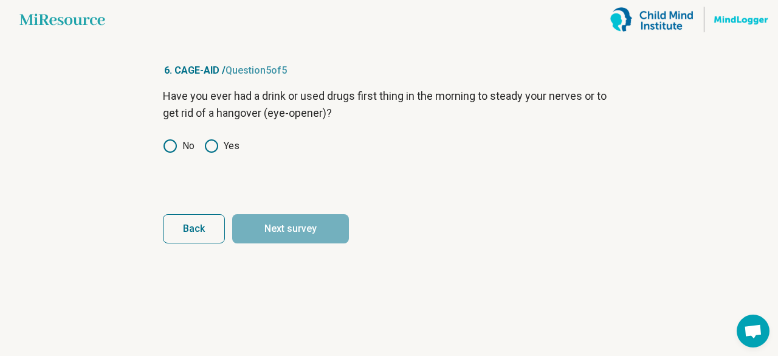
click at [167, 141] on circle at bounding box center [170, 146] width 12 height 12
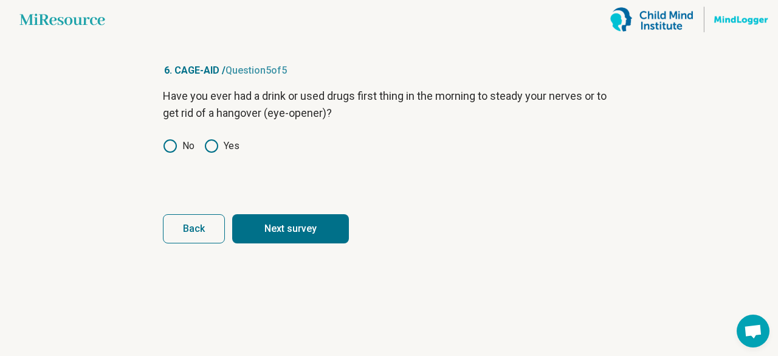
click at [291, 232] on button "Next survey" at bounding box center [290, 228] width 117 height 29
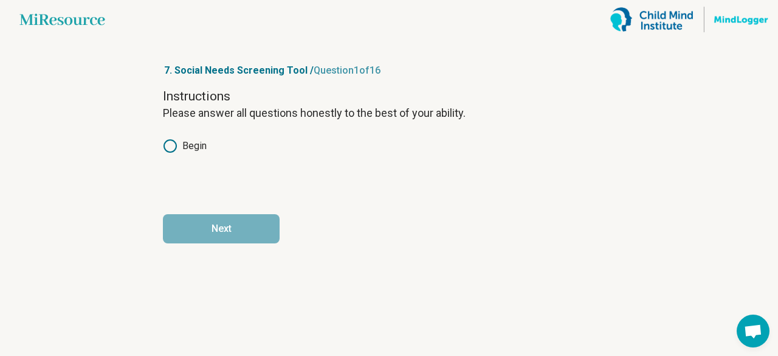
click at [169, 145] on icon at bounding box center [170, 146] width 15 height 15
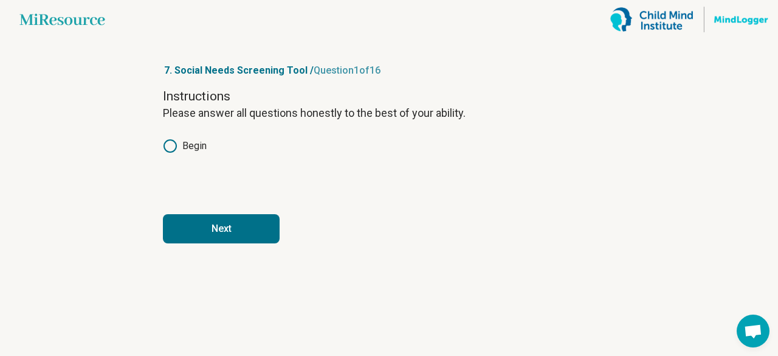
click at [253, 230] on button "Next" at bounding box center [221, 228] width 117 height 29
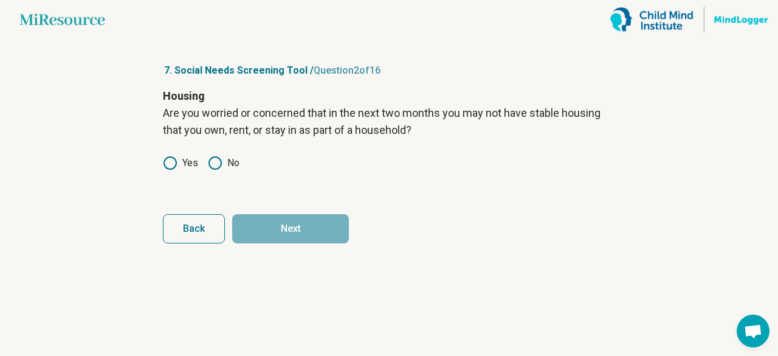
click at [170, 164] on icon at bounding box center [170, 163] width 15 height 15
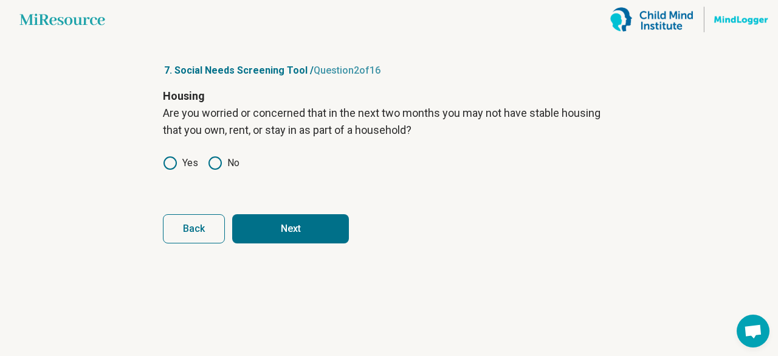
click at [259, 224] on button "Next" at bounding box center [290, 228] width 117 height 29
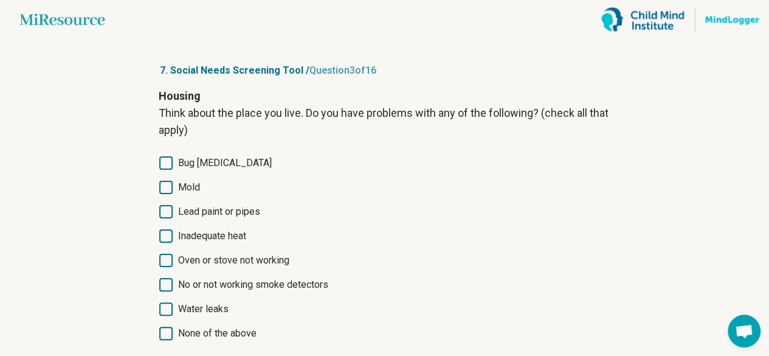
scroll to position [79, 0]
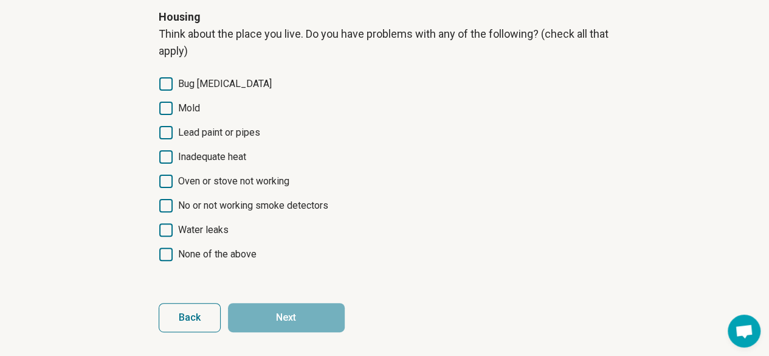
click at [196, 322] on span "Back" at bounding box center [190, 318] width 22 height 10
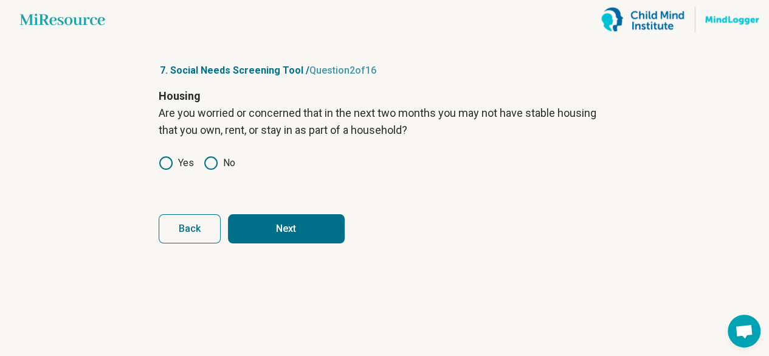
scroll to position [0, 0]
click at [215, 160] on icon at bounding box center [215, 163] width 15 height 15
click at [275, 232] on button "Next" at bounding box center [290, 228] width 117 height 29
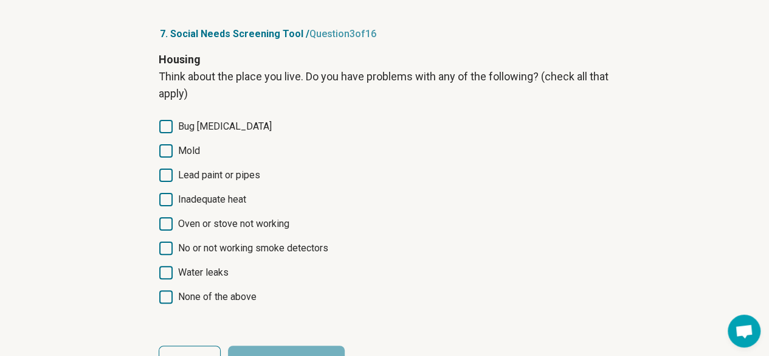
scroll to position [79, 0]
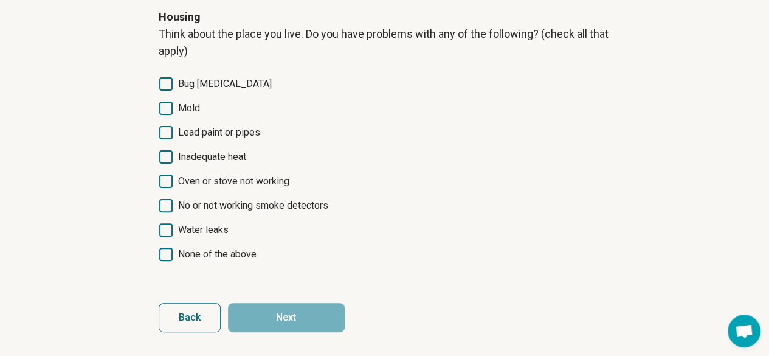
click at [171, 253] on icon at bounding box center [165, 253] width 13 height 13
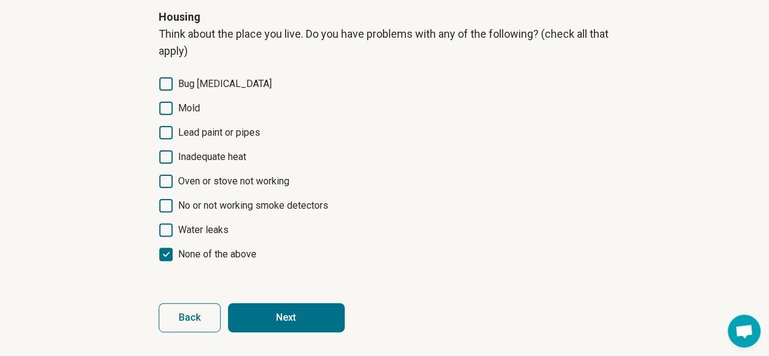
click at [284, 314] on button "Next" at bounding box center [286, 317] width 117 height 29
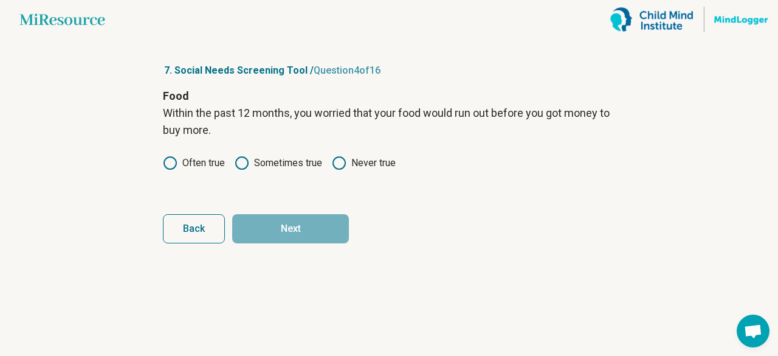
click at [333, 168] on div "Often true Sometimes true Never true" at bounding box center [389, 163] width 452 height 15
click at [339, 159] on icon at bounding box center [339, 163] width 15 height 15
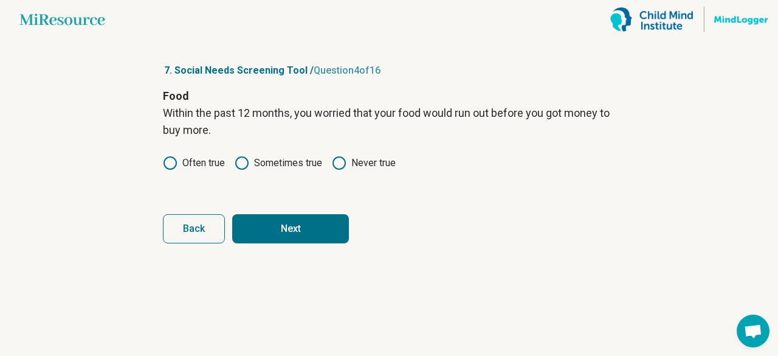
click at [302, 230] on button "Next" at bounding box center [290, 228] width 117 height 29
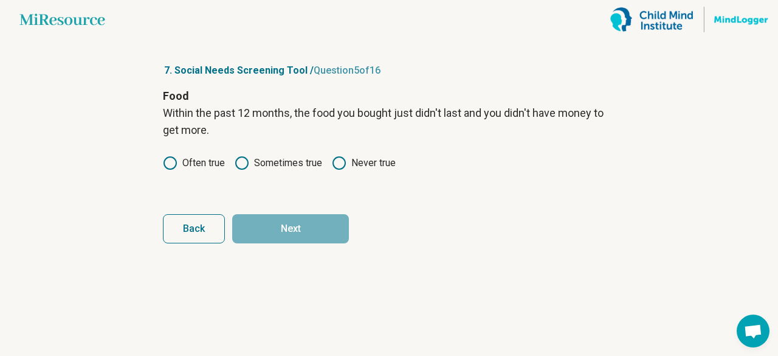
click at [336, 159] on circle at bounding box center [339, 163] width 12 height 12
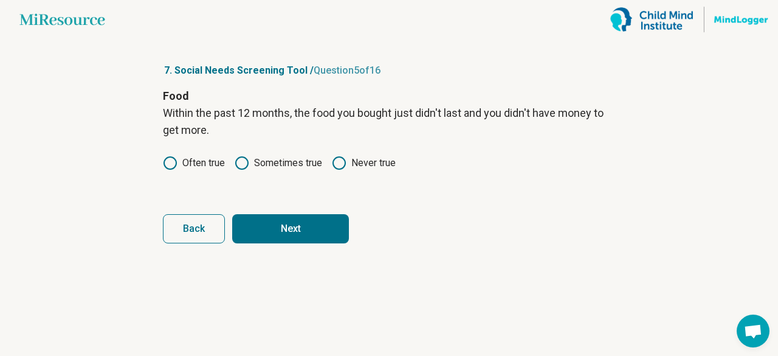
click at [291, 227] on button "Next" at bounding box center [290, 228] width 117 height 29
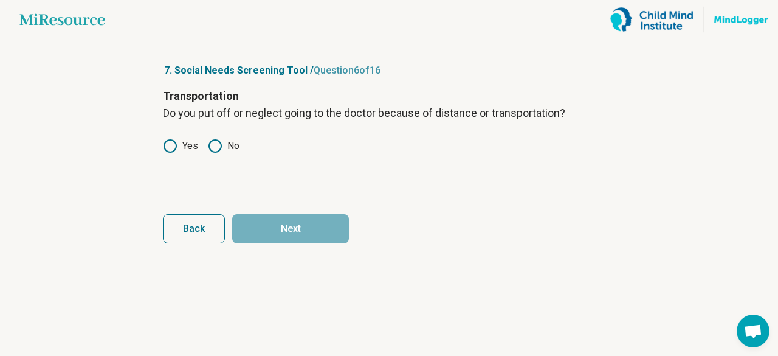
click at [220, 145] on icon at bounding box center [215, 146] width 15 height 15
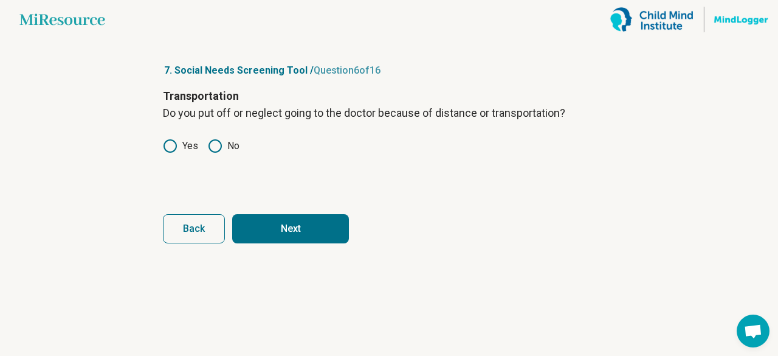
click at [302, 223] on button "Next" at bounding box center [290, 228] width 117 height 29
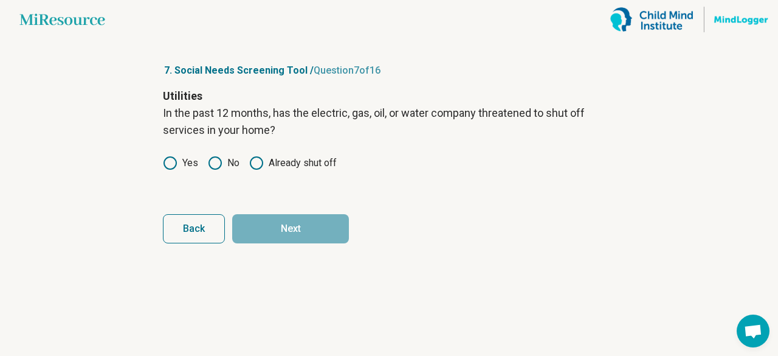
click at [215, 162] on icon at bounding box center [215, 163] width 15 height 15
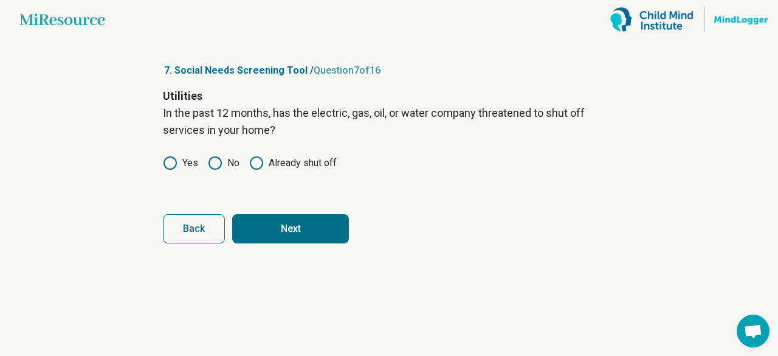
click at [260, 224] on button "Next" at bounding box center [290, 228] width 117 height 29
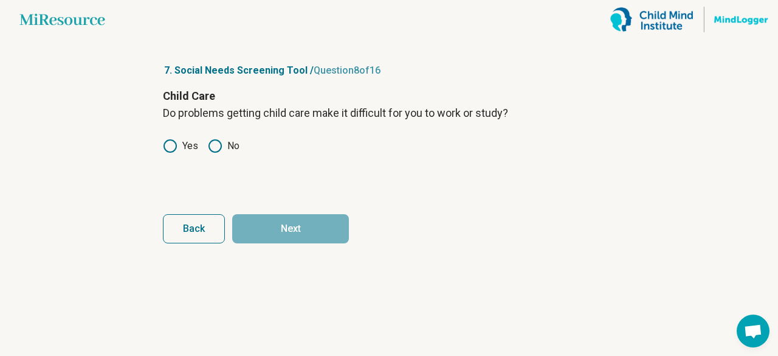
click at [218, 139] on icon at bounding box center [215, 146] width 15 height 15
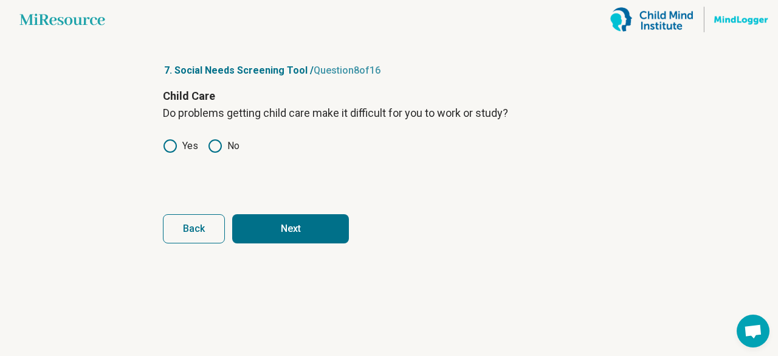
click at [266, 220] on button "Next" at bounding box center [290, 228] width 117 height 29
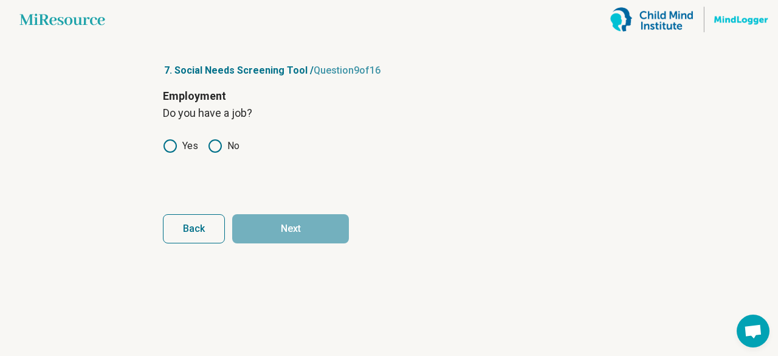
click at [216, 150] on icon at bounding box center [215, 146] width 15 height 15
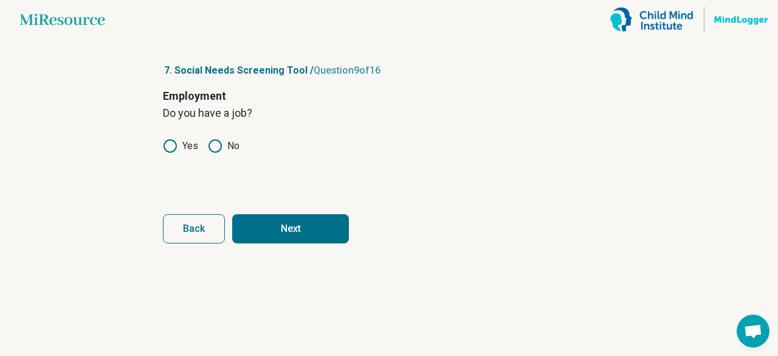
click at [272, 226] on button "Next" at bounding box center [290, 228] width 117 height 29
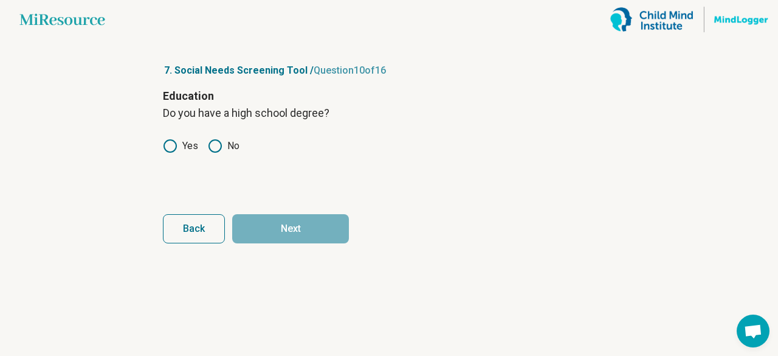
click at [174, 147] on icon at bounding box center [170, 146] width 15 height 15
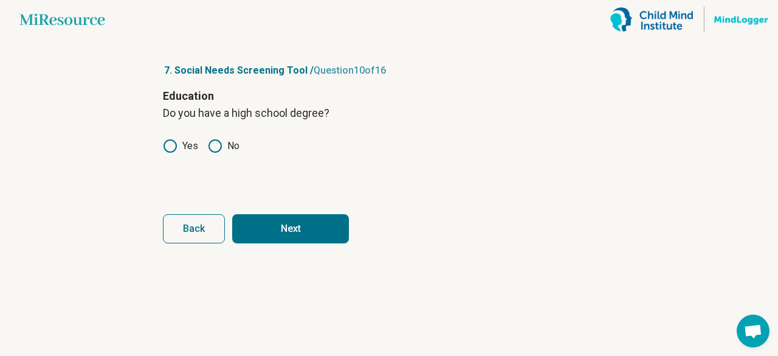
click at [281, 230] on button "Next" at bounding box center [290, 228] width 117 height 29
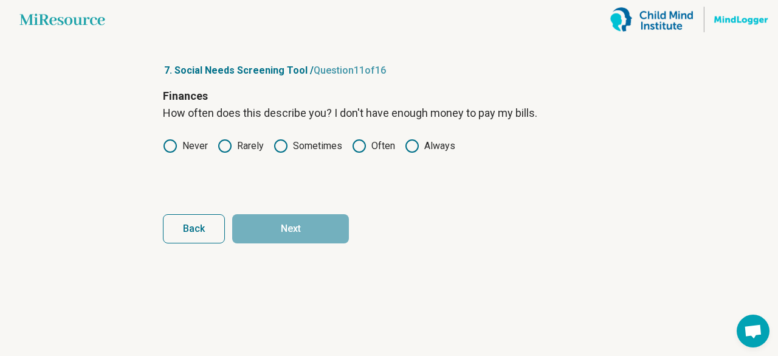
click at [171, 150] on icon at bounding box center [170, 146] width 15 height 15
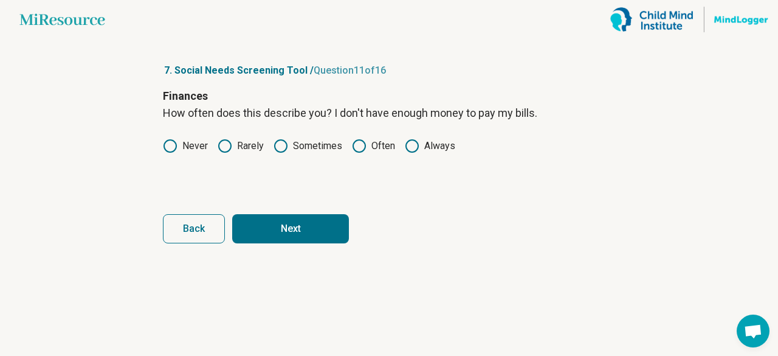
click at [253, 232] on button "Next" at bounding box center [290, 228] width 117 height 29
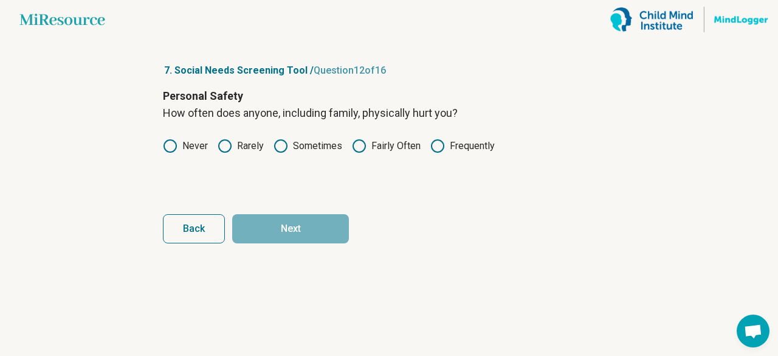
click at [164, 143] on icon at bounding box center [170, 146] width 15 height 15
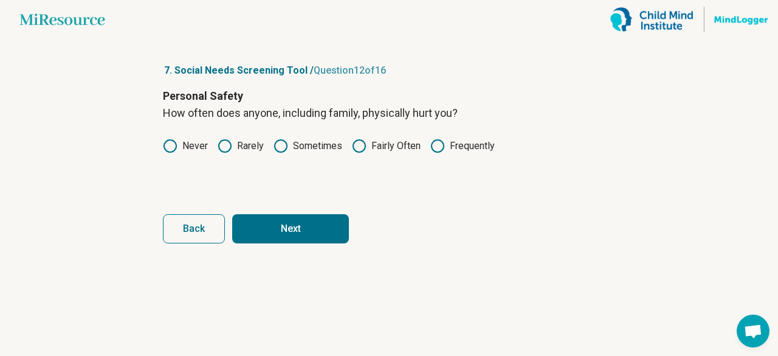
click at [296, 239] on button "Next" at bounding box center [290, 228] width 117 height 29
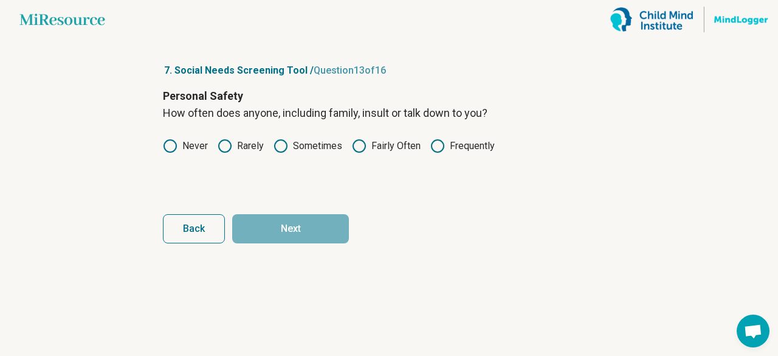
click at [174, 144] on icon at bounding box center [170, 146] width 15 height 15
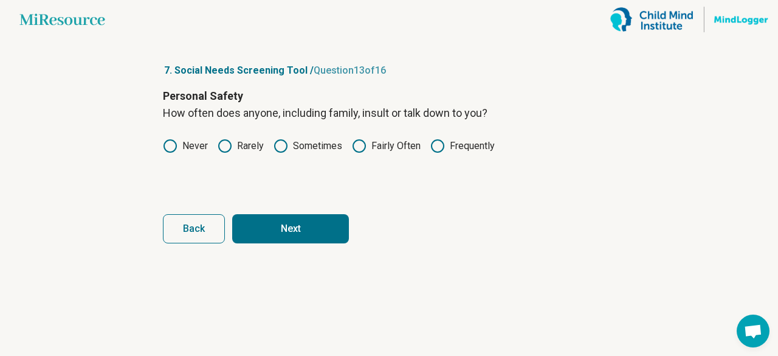
click at [268, 237] on button "Next" at bounding box center [290, 228] width 117 height 29
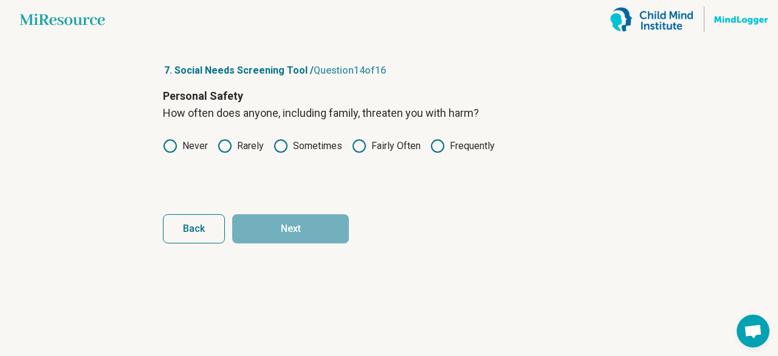
click at [177, 139] on icon at bounding box center [170, 146] width 15 height 15
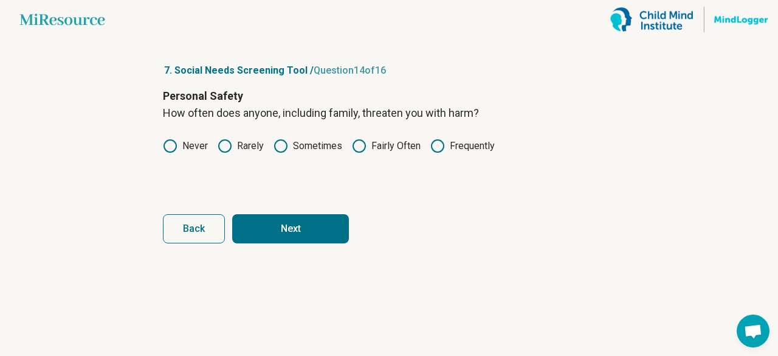
click at [271, 231] on button "Next" at bounding box center [290, 228] width 117 height 29
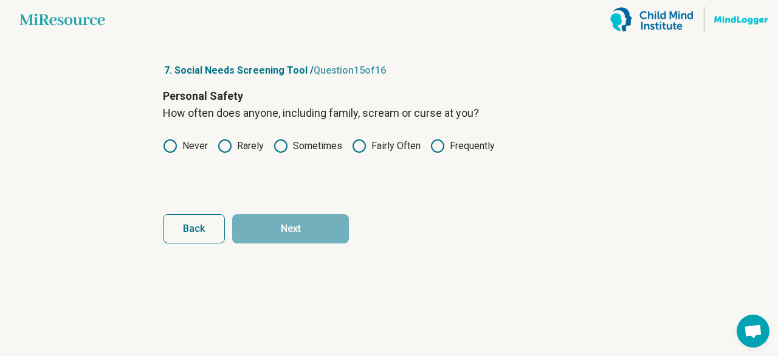
click at [174, 142] on circle at bounding box center [170, 146] width 12 height 12
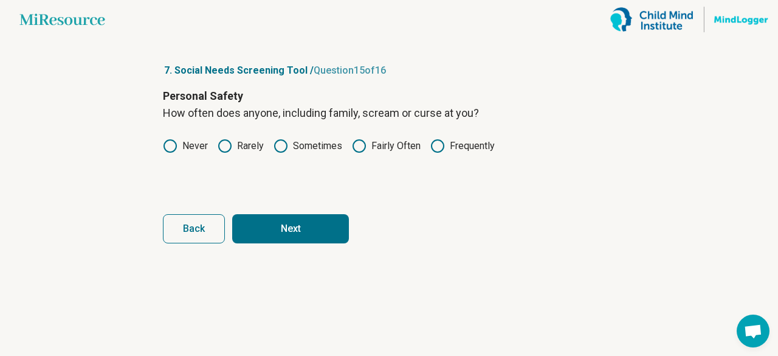
click at [259, 228] on button "Next" at bounding box center [290, 228] width 117 height 29
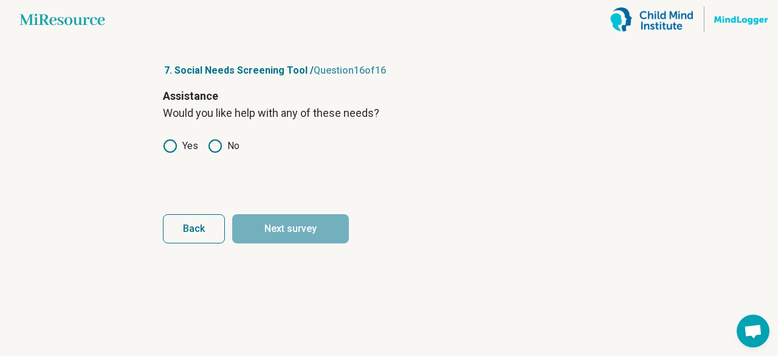
click at [213, 148] on icon at bounding box center [215, 146] width 15 height 15
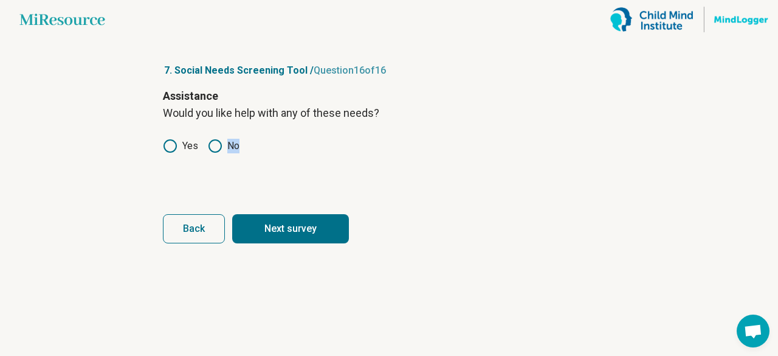
click at [213, 148] on circle at bounding box center [215, 146] width 9 height 9
click at [271, 230] on button "Next survey" at bounding box center [290, 228] width 117 height 29
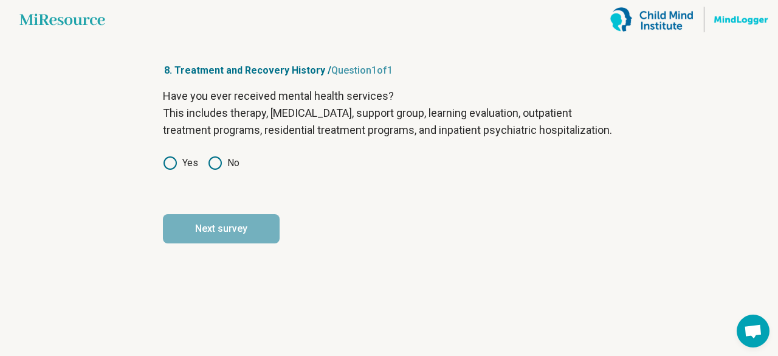
click at [220, 170] on icon at bounding box center [215, 163] width 15 height 15
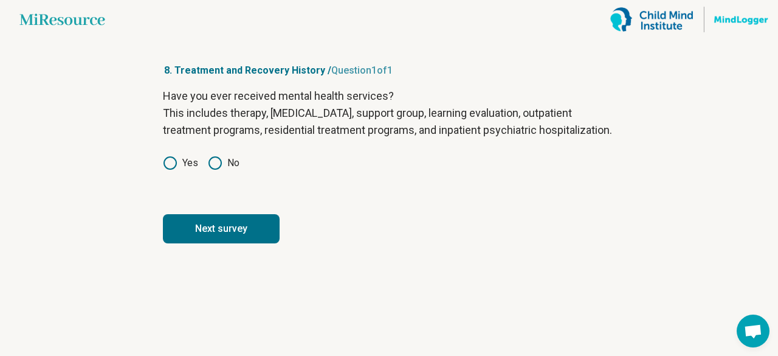
click at [227, 243] on button "Next survey" at bounding box center [221, 228] width 117 height 29
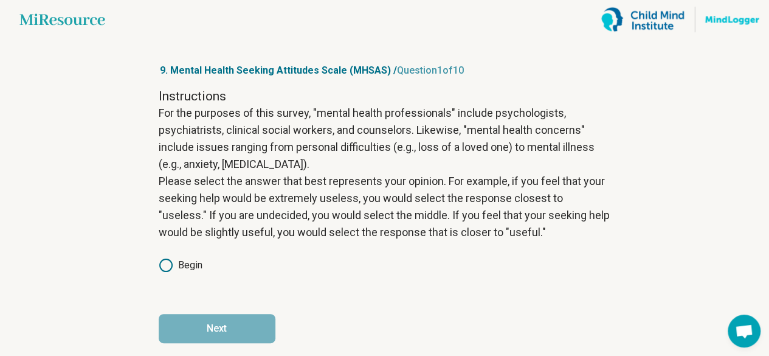
click at [169, 263] on icon at bounding box center [166, 265] width 15 height 15
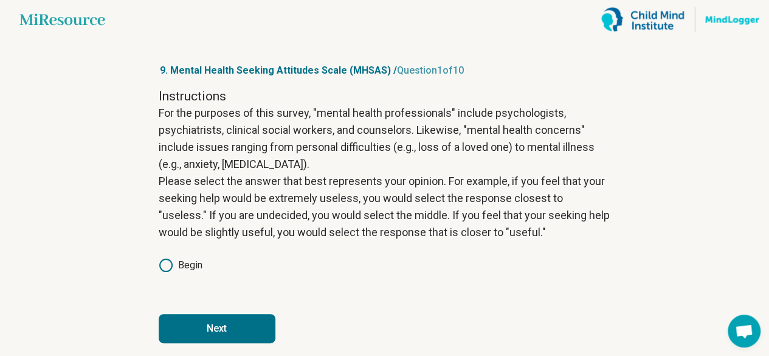
click at [223, 320] on button "Next" at bounding box center [217, 328] width 117 height 29
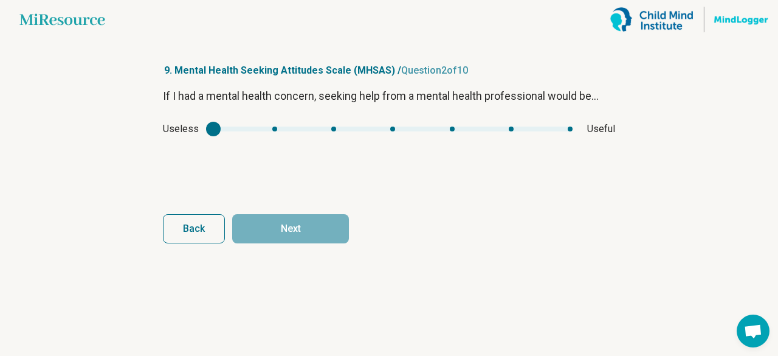
click at [449, 125] on div "Useless Useful" at bounding box center [389, 129] width 452 height 15
type input "*"
click at [437, 128] on div "mhsas1" at bounding box center [392, 128] width 359 height 5
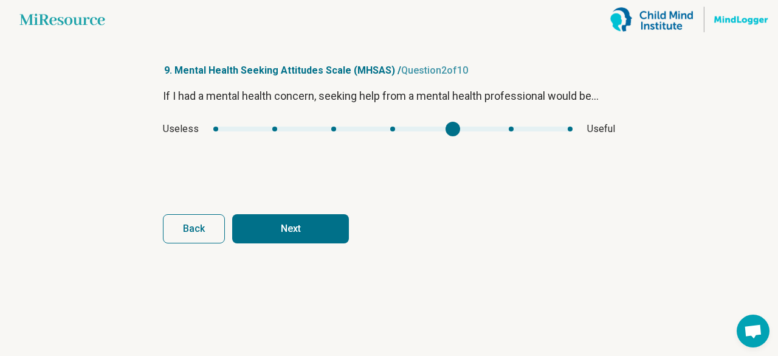
click at [302, 223] on button "Next" at bounding box center [290, 228] width 117 height 29
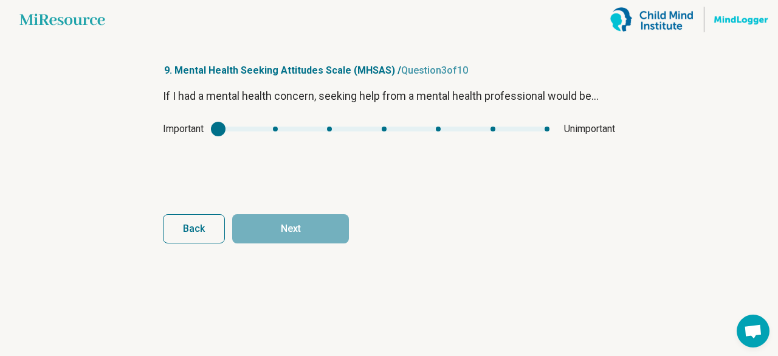
click at [279, 133] on div "Important Unimportant" at bounding box center [389, 129] width 452 height 15
type input "*"
click at [277, 128] on div "mhsas2" at bounding box center [383, 128] width 331 height 5
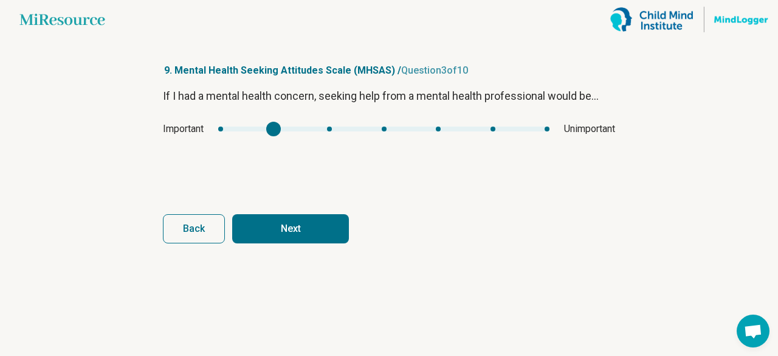
click at [313, 235] on button "Next" at bounding box center [290, 228] width 117 height 29
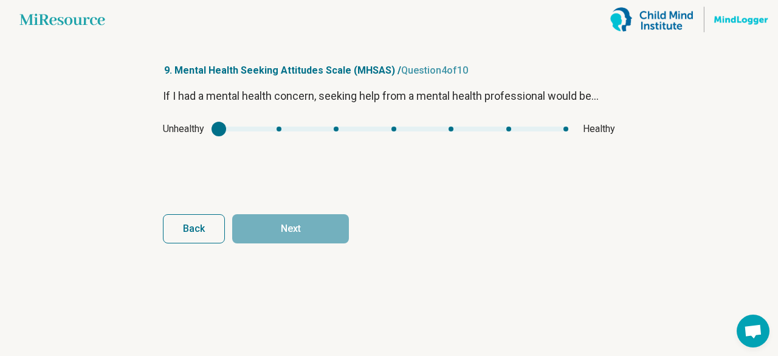
type input "*"
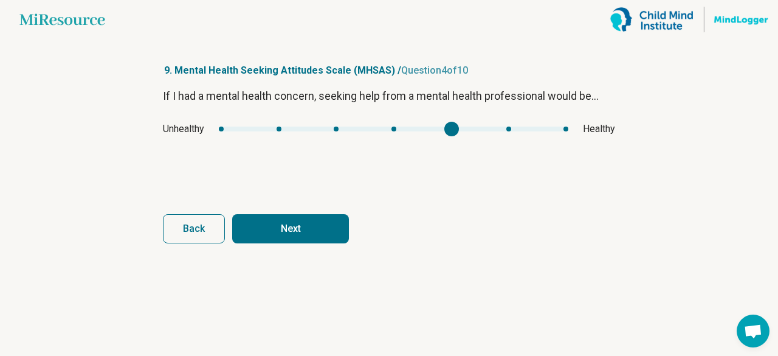
click at [444, 127] on div "mhsas3" at bounding box center [394, 128] width 350 height 5
click at [314, 232] on button "Next" at bounding box center [290, 228] width 117 height 29
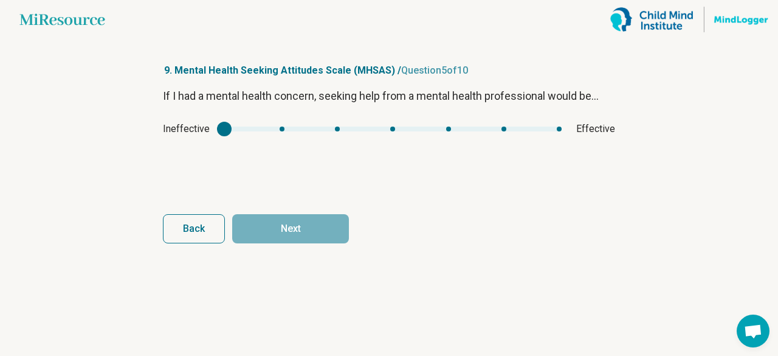
type input "*"
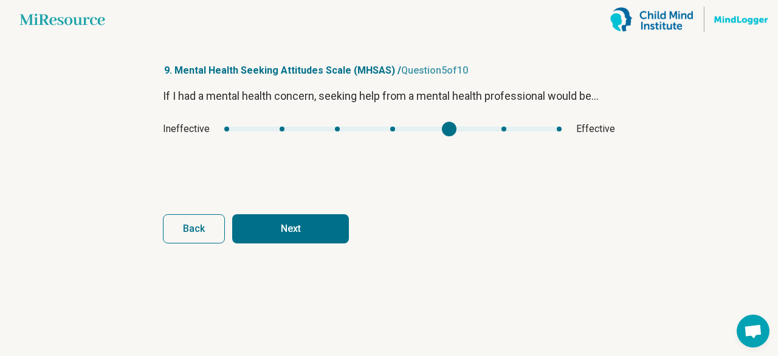
click at [444, 131] on div "mhsas4" at bounding box center [392, 128] width 337 height 5
click at [286, 232] on button "Next" at bounding box center [290, 228] width 117 height 29
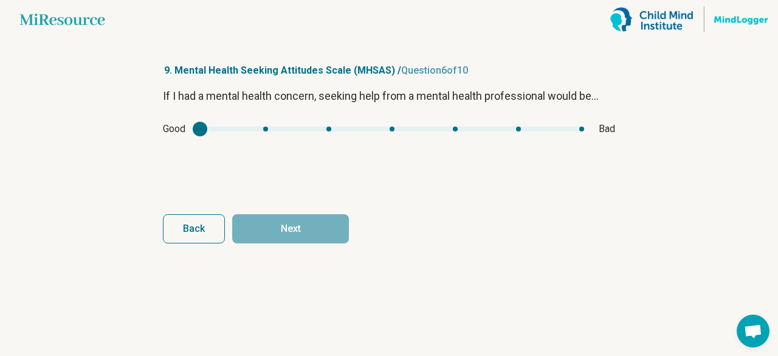
click at [461, 126] on div "Good Bad" at bounding box center [389, 129] width 452 height 15
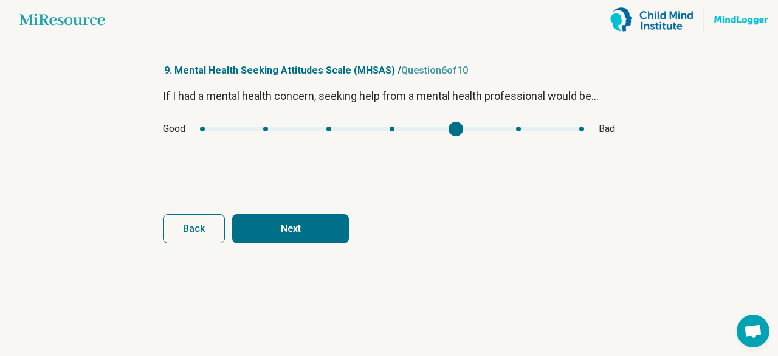
click at [460, 127] on div "mhsas5" at bounding box center [392, 128] width 384 height 5
click at [270, 134] on div "Good Bad" at bounding box center [389, 129] width 452 height 15
click at [267, 132] on div "Good Bad" at bounding box center [389, 129] width 452 height 15
type input "*"
click at [266, 128] on div "mhsas5" at bounding box center [392, 128] width 384 height 5
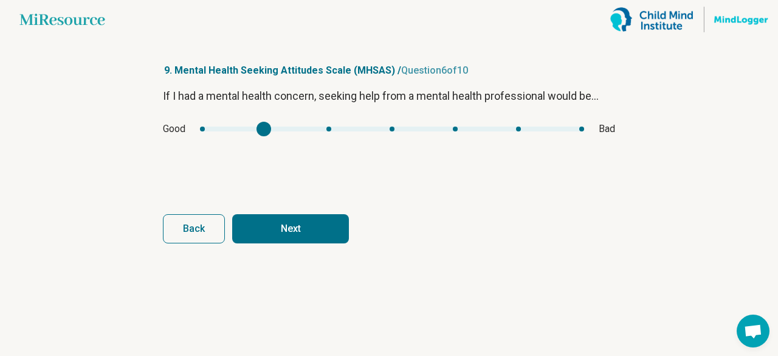
click at [275, 233] on button "Next" at bounding box center [290, 228] width 117 height 29
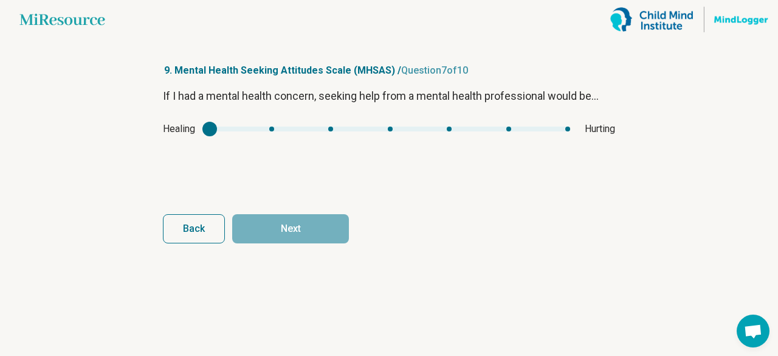
click at [269, 126] on div "Healing Hurting" at bounding box center [389, 129] width 452 height 15
click at [272, 132] on div "Healing Hurting" at bounding box center [389, 129] width 452 height 15
type input "*"
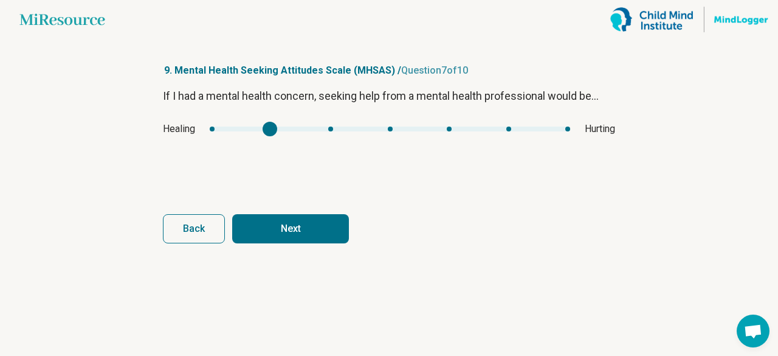
click at [274, 127] on div "mhsas6" at bounding box center [390, 128] width 361 height 5
click at [277, 233] on button "Next" at bounding box center [290, 228] width 117 height 29
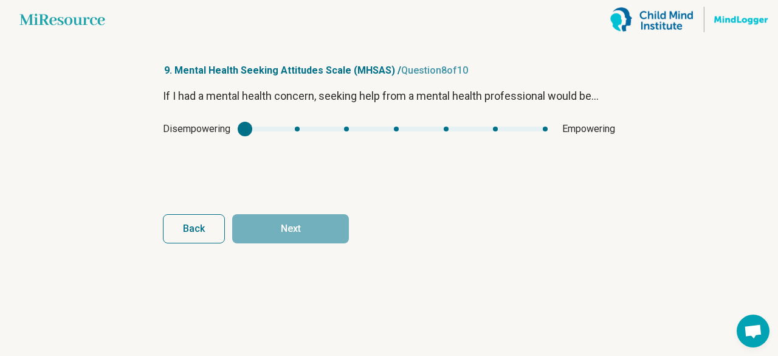
type input "*"
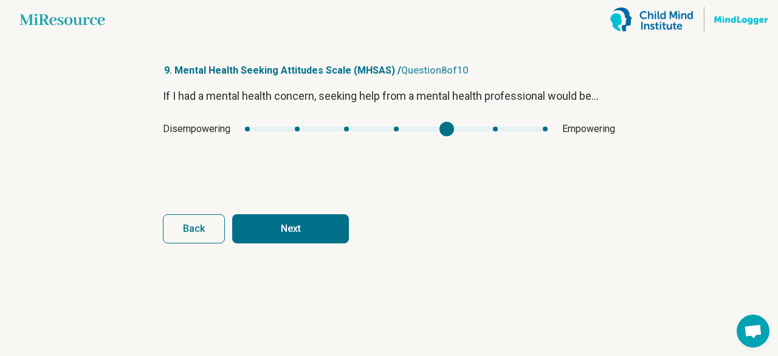
click at [440, 128] on div "mhsas7" at bounding box center [396, 128] width 303 height 5
click at [333, 220] on button "Next" at bounding box center [290, 228] width 117 height 29
type input "*"
click at [384, 130] on div "mhsas8" at bounding box center [384, 128] width 327 height 5
click at [309, 220] on button "Next" at bounding box center [290, 228] width 117 height 29
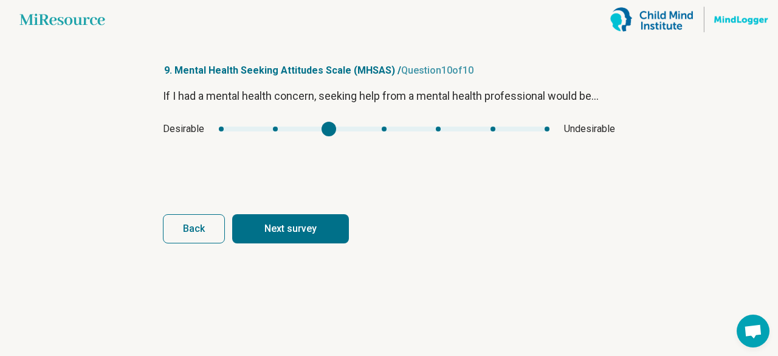
click at [332, 131] on div "mhsas9" at bounding box center [384, 128] width 331 height 5
click at [301, 234] on button "Next survey" at bounding box center [290, 228] width 117 height 29
type input "*"
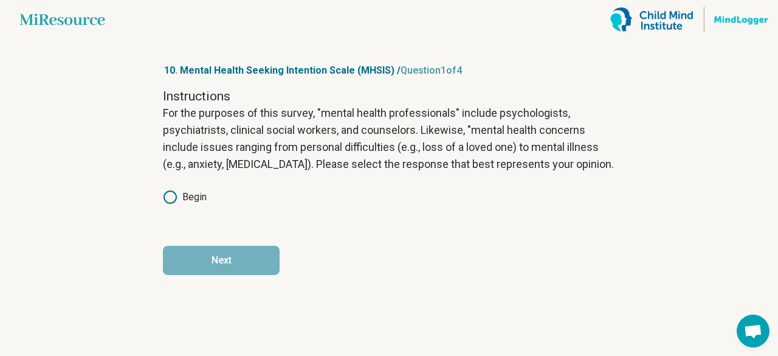
click at [169, 193] on icon at bounding box center [170, 197] width 15 height 15
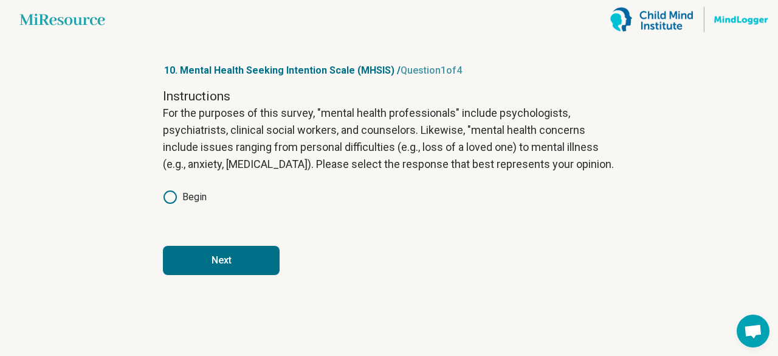
click at [238, 261] on button "Next" at bounding box center [221, 260] width 117 height 29
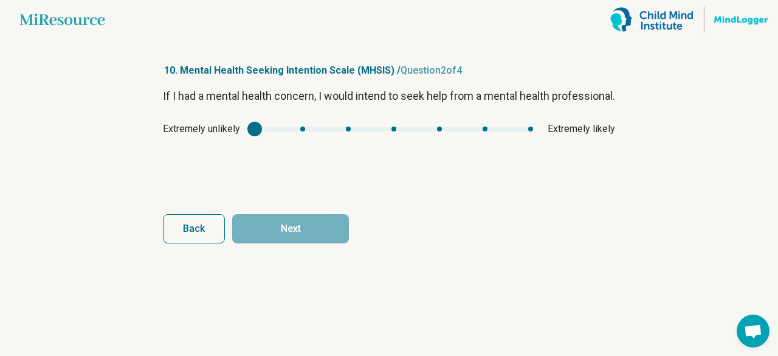
click at [395, 136] on div "Extremely unlikely Extremely likely" at bounding box center [389, 129] width 452 height 15
type input "*"
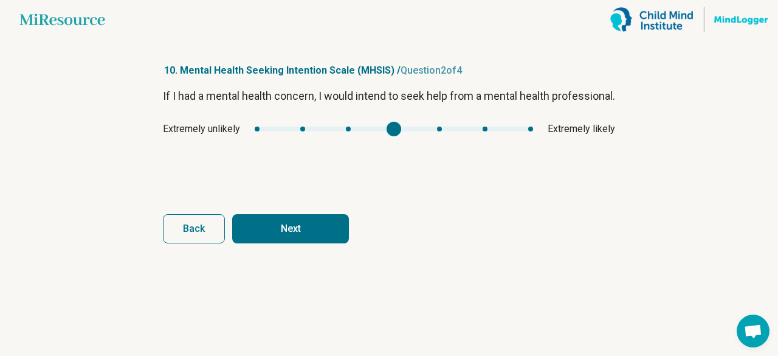
click at [395, 131] on div "mhsis1" at bounding box center [394, 128] width 278 height 5
click at [321, 226] on button "Next" at bounding box center [290, 228] width 117 height 29
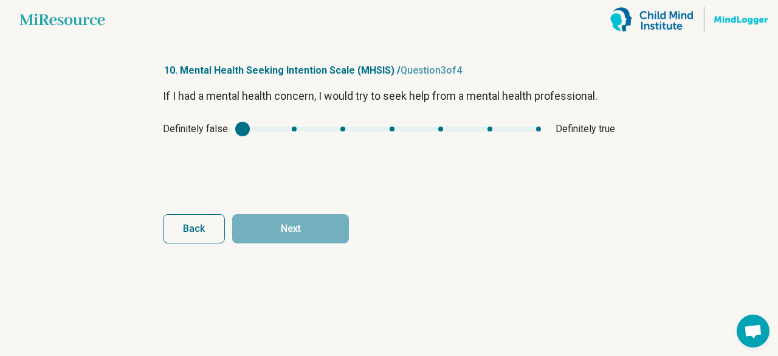
type input "*"
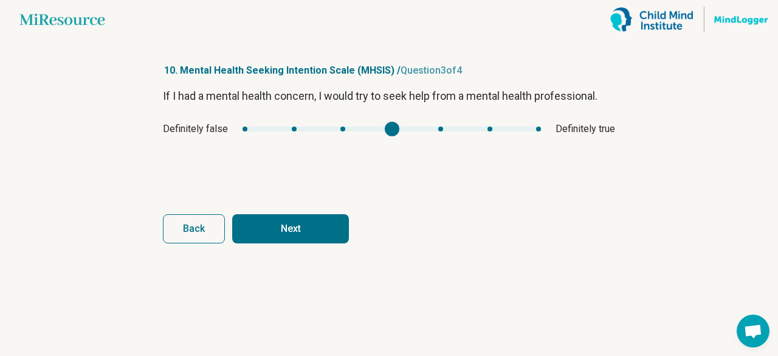
click at [394, 129] on div "mhsis2" at bounding box center [392, 128] width 299 height 5
click at [305, 234] on button "Next" at bounding box center [290, 228] width 117 height 29
click at [393, 126] on div "mhsis3" at bounding box center [396, 128] width 286 height 5
click at [305, 222] on button "Finish" at bounding box center [290, 228] width 117 height 29
type input "*"
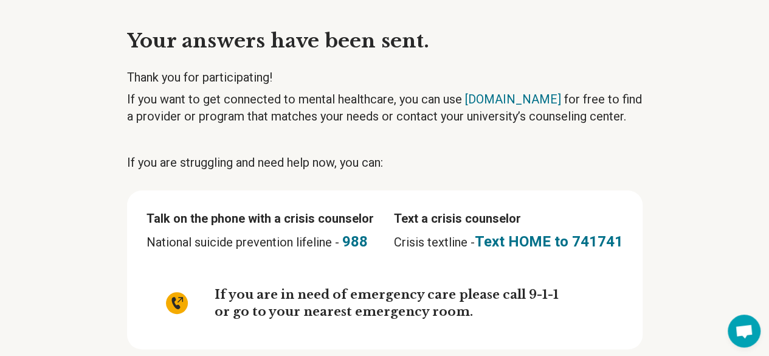
scroll to position [106, 0]
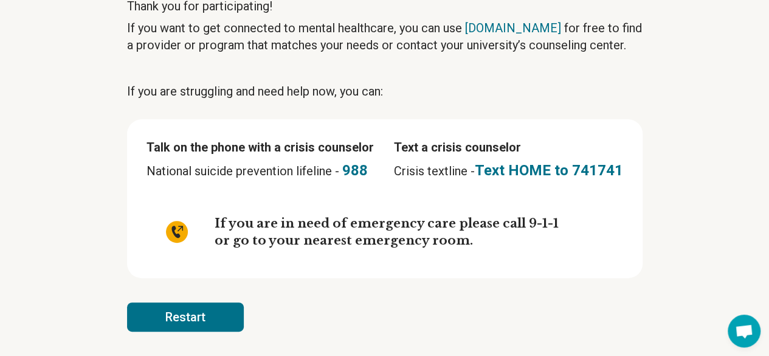
click at [189, 323] on button "Restart" at bounding box center [185, 316] width 117 height 29
